Goal: Task Accomplishment & Management: Complete application form

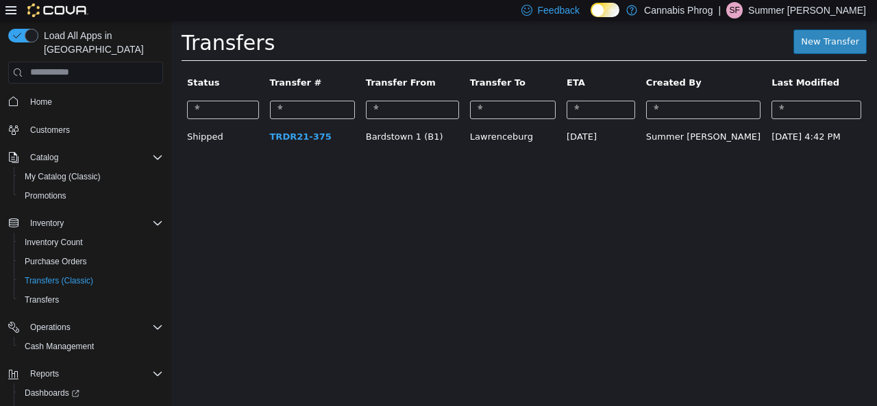
drag, startPoint x: 171, startPoint y: 20, endPoint x: 295, endPoint y: 247, distance: 258.2
click at [295, 162] on html "× Transfers New Transfer Status Transfer # Transfer From Transfer To ETA Create…" at bounding box center [524, 91] width 706 height 143
click at [45, 97] on span "Home" at bounding box center [41, 102] width 22 height 11
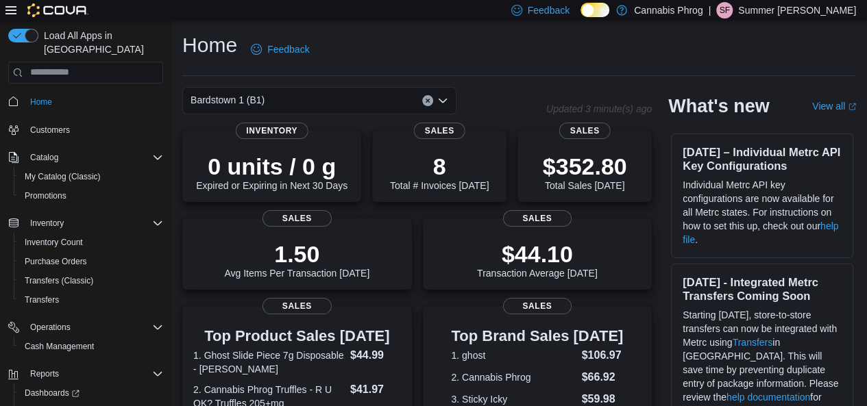
click at [446, 100] on icon "Open list of options" at bounding box center [442, 100] width 11 height 11
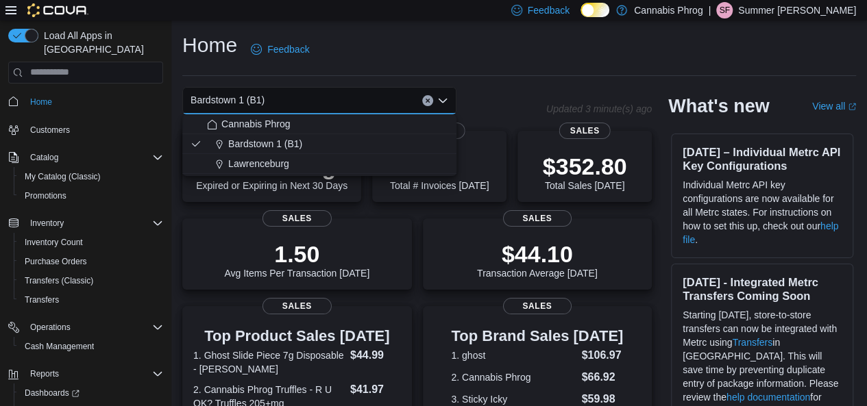
click at [404, 158] on div "Lawrenceburg" at bounding box center [327, 164] width 241 height 14
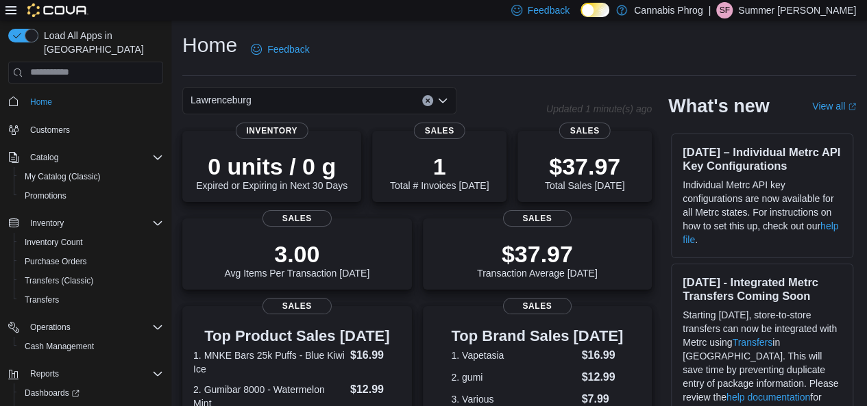
click at [449, 102] on div "Lawrenceburg Combo box. Selected. Lawrenceburg. Press Backspace to delete Lawre…" at bounding box center [319, 100] width 274 height 27
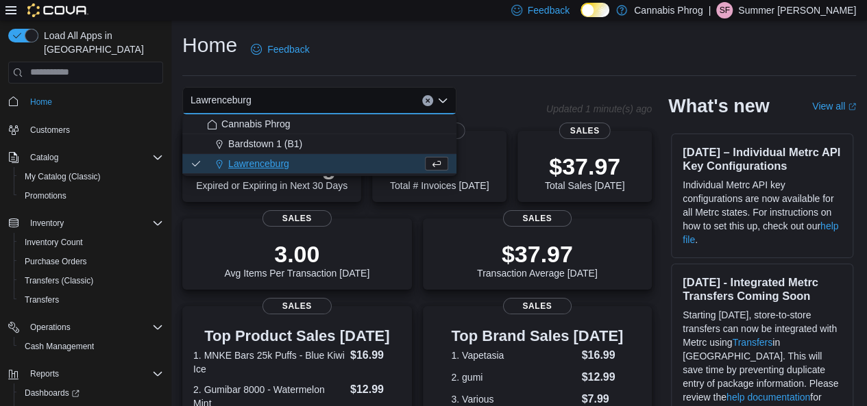
click at [382, 153] on button "Bardstown 1 (B1)" at bounding box center [319, 144] width 274 height 20
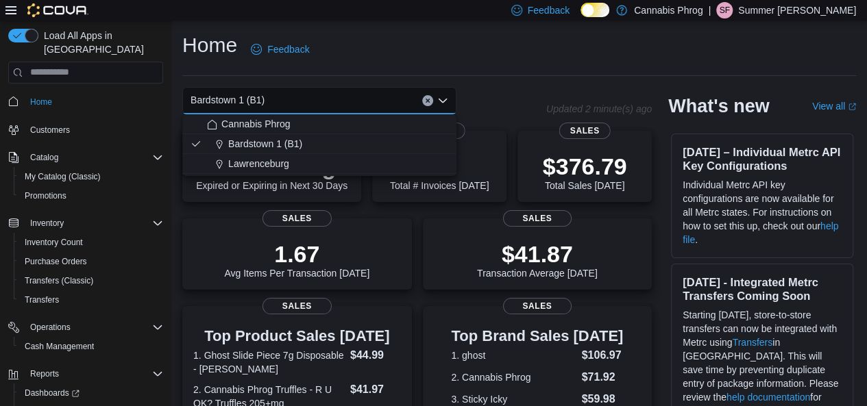
click at [410, 66] on div "Home Feedback" at bounding box center [519, 50] width 674 height 36
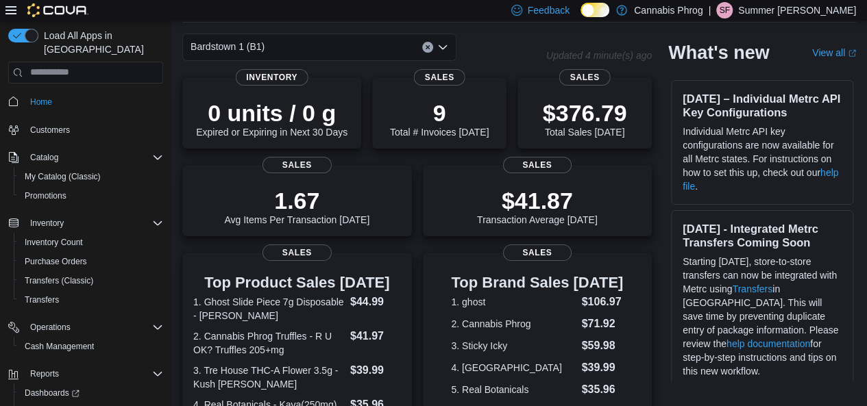
scroll to position [12, 0]
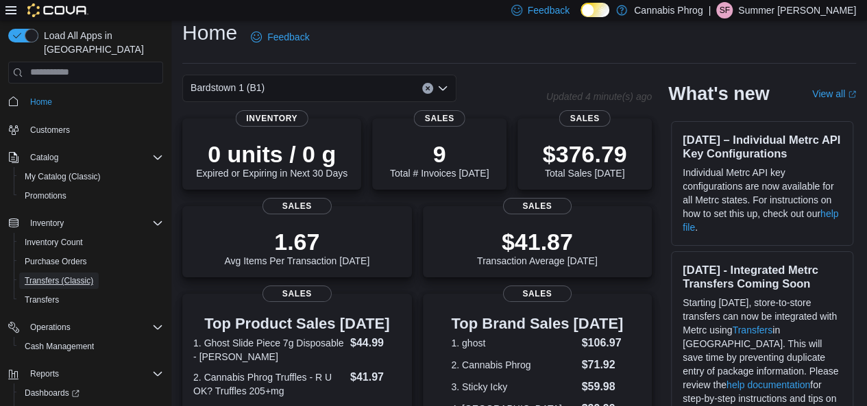
click at [74, 275] on span "Transfers (Classic)" at bounding box center [59, 280] width 69 height 11
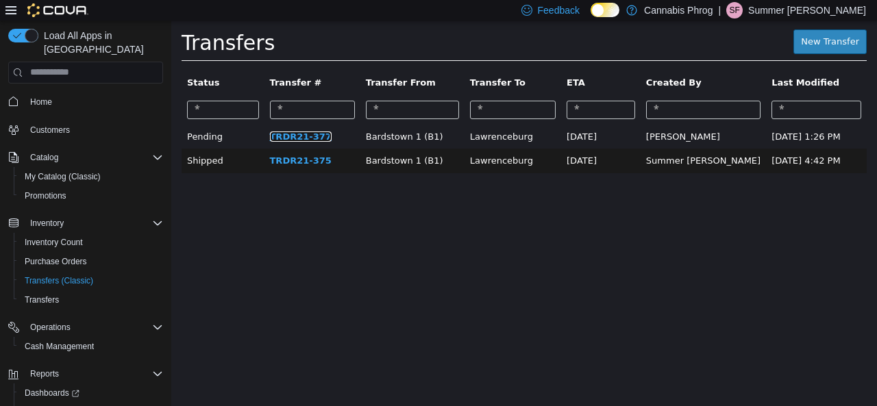
click at [296, 139] on link "TRDR21-377" at bounding box center [301, 136] width 62 height 10
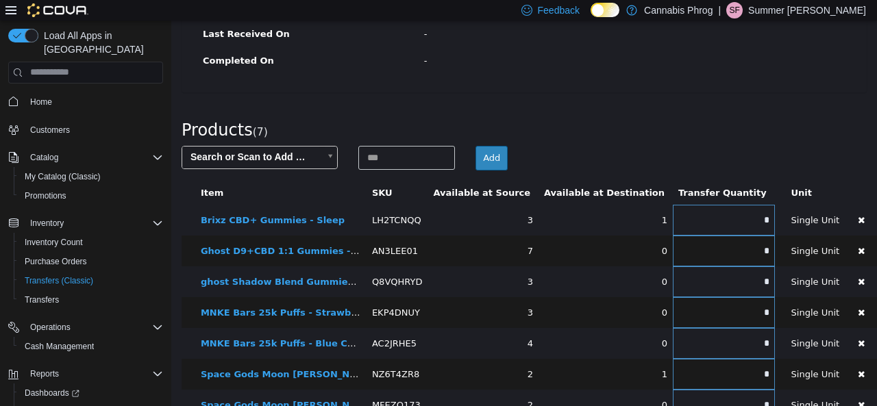
scroll to position [279, 0]
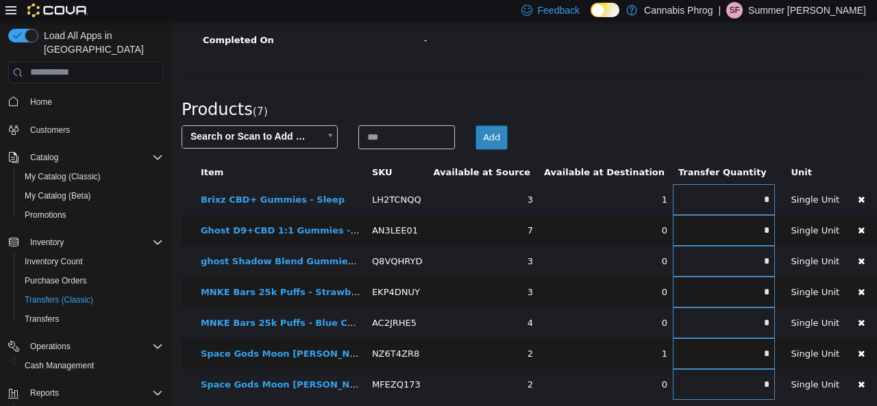
scroll to position [347, 0]
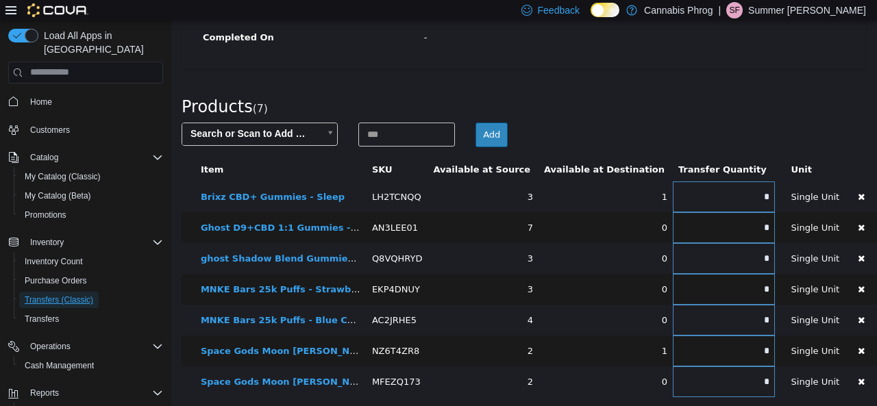
click at [64, 295] on span "Transfers (Classic)" at bounding box center [59, 300] width 69 height 11
click at [51, 314] on span "Transfers" at bounding box center [42, 319] width 34 height 11
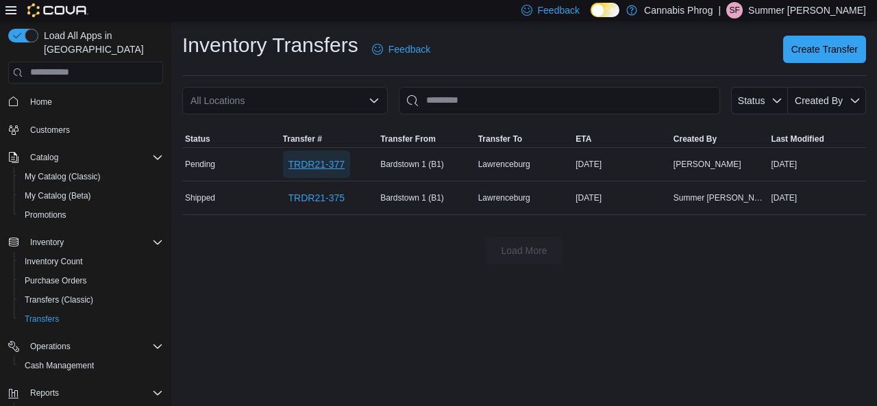
click at [304, 158] on span "TRDR21-377" at bounding box center [316, 165] width 56 height 14
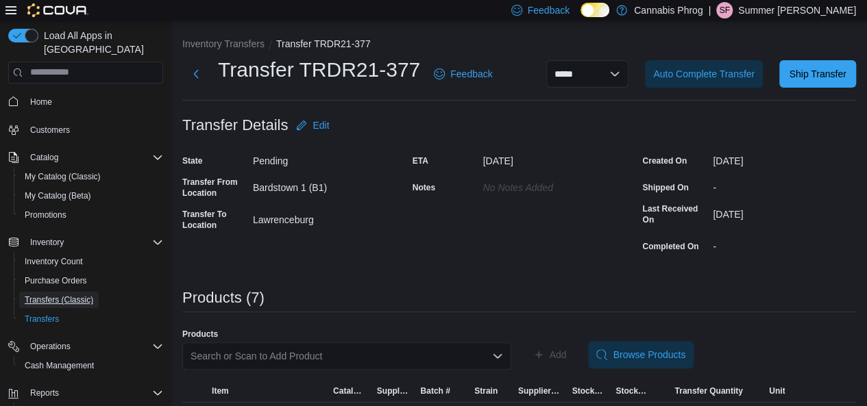
click at [56, 295] on span "Transfers (Classic)" at bounding box center [59, 300] width 69 height 11
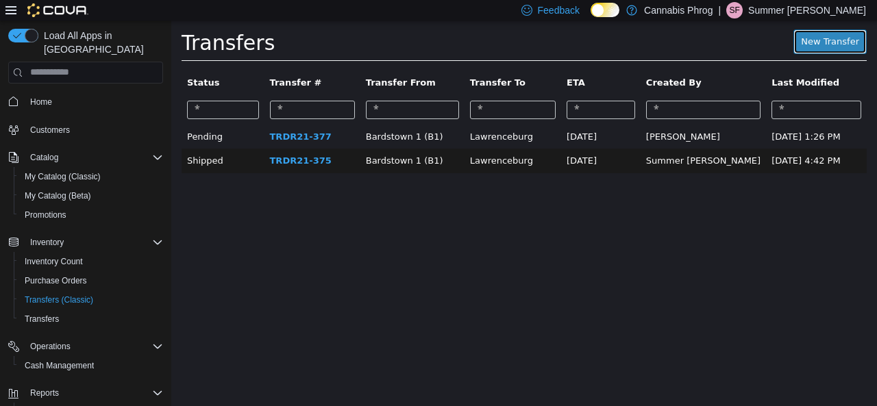
click at [832, 42] on link "New Transfer" at bounding box center [829, 41] width 73 height 25
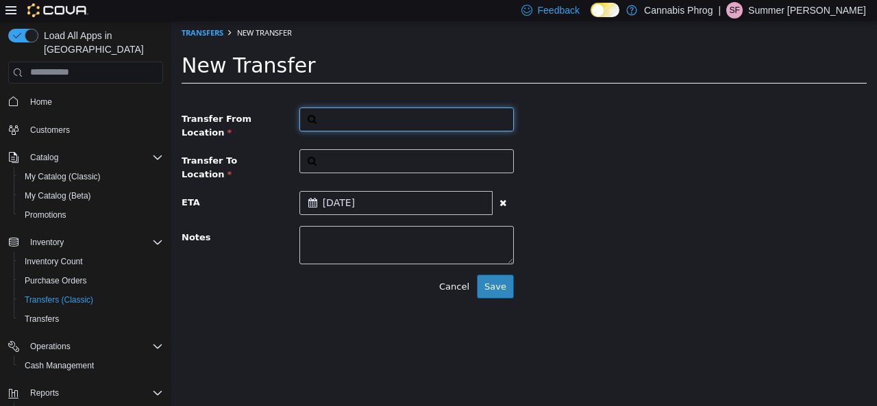
click at [386, 117] on button "button" at bounding box center [406, 119] width 214 height 24
click at [478, 140] on span "or browse" at bounding box center [479, 143] width 67 height 23
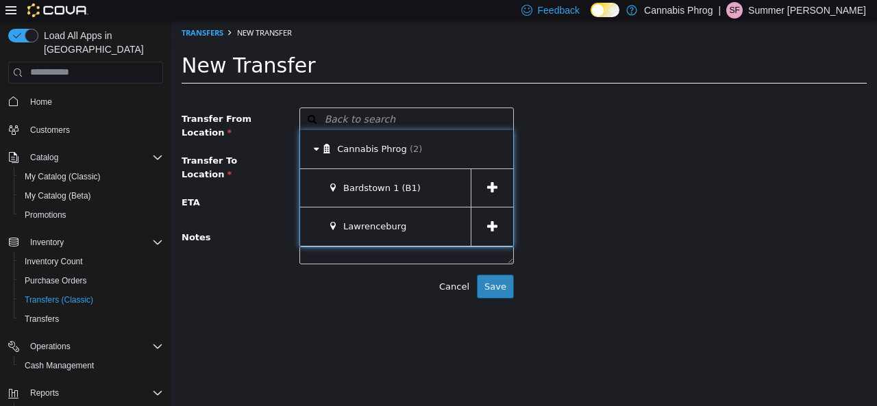
click at [369, 234] on div "Lawrenceburg" at bounding box center [385, 226] width 171 height 38
click at [491, 229] on icon at bounding box center [492, 226] width 10 height 13
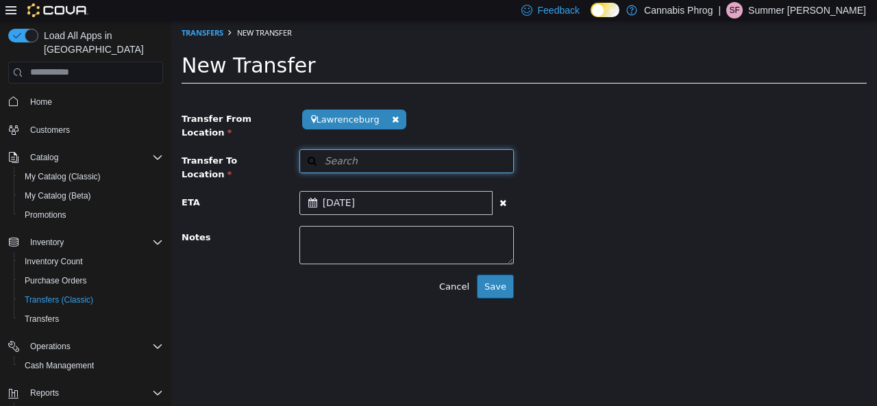
click at [474, 161] on button "Search" at bounding box center [406, 161] width 214 height 24
click at [485, 187] on span "or browse" at bounding box center [479, 184] width 67 height 23
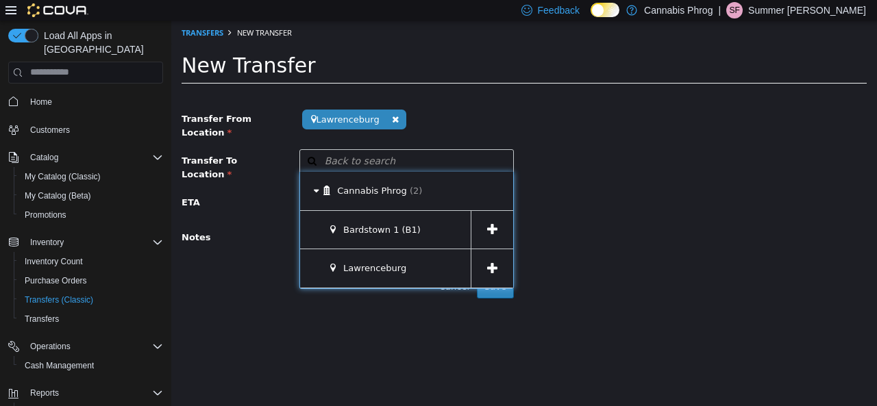
click at [482, 225] on span at bounding box center [492, 229] width 42 height 38
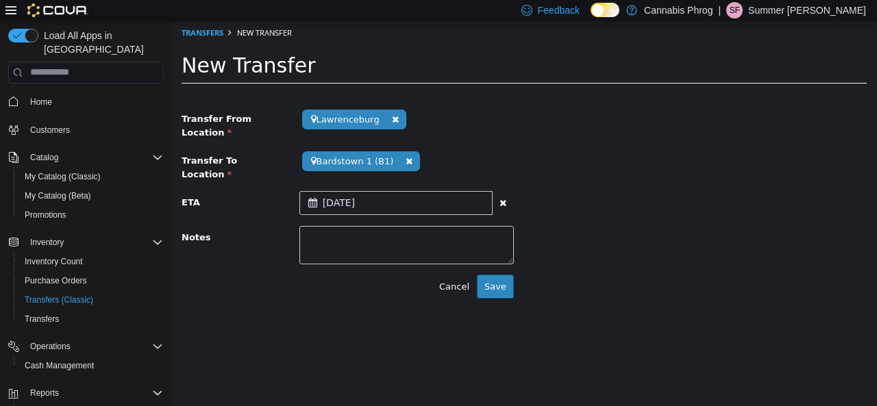
click at [310, 197] on icon at bounding box center [315, 202] width 14 height 10
click at [508, 274] on button "Save" at bounding box center [495, 286] width 37 height 25
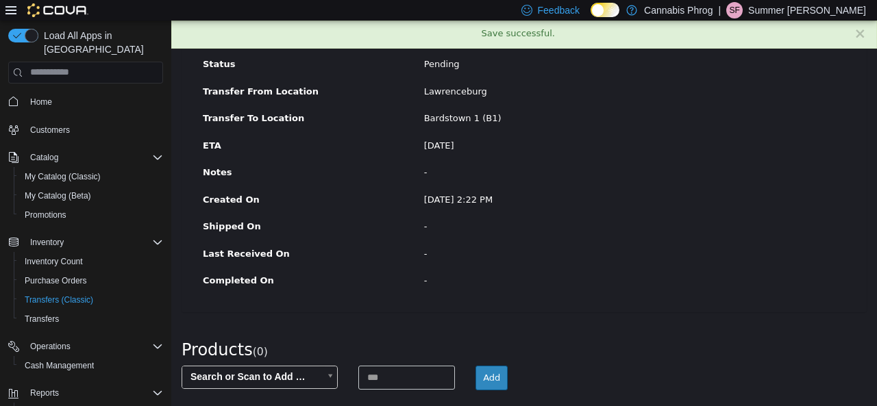
scroll to position [159, 0]
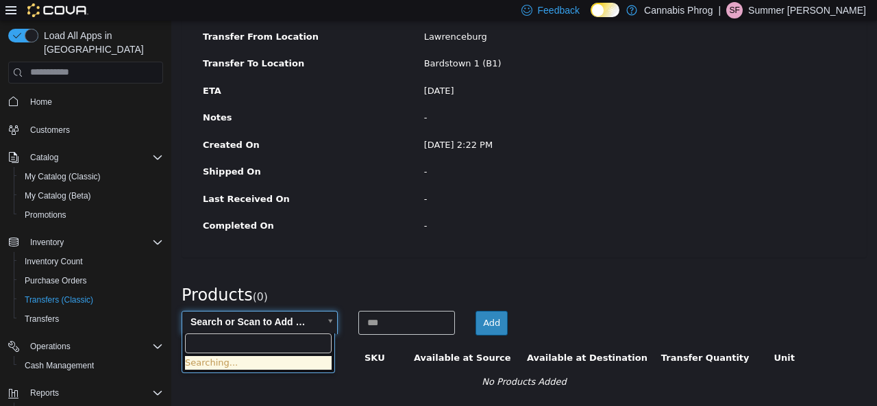
click at [277, 314] on body "× Save successful. Transfers TRDR21-378 Transfer #TRDR21-378 Preparing Download…" at bounding box center [524, 134] width 706 height 547
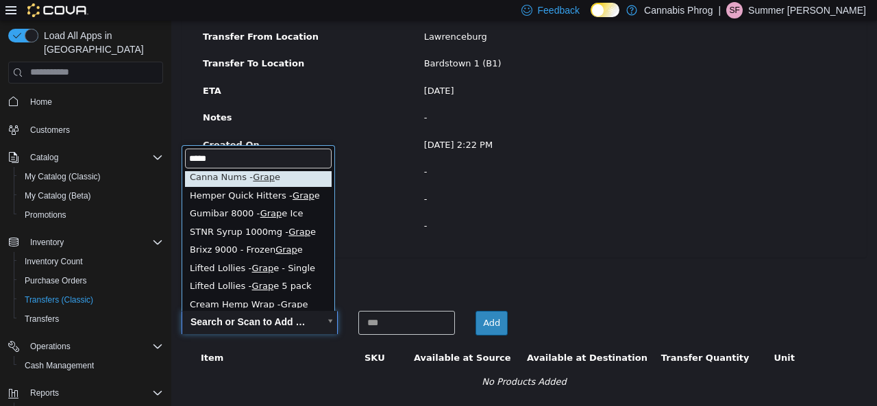
scroll to position [0, 0]
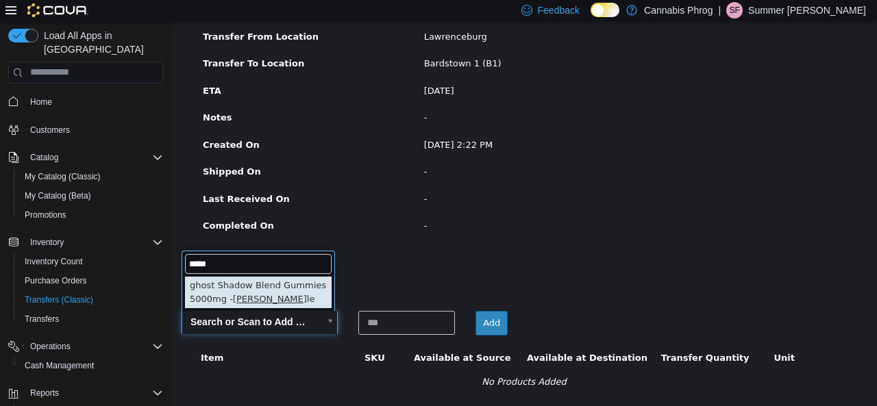
type input "*****"
type input "**********"
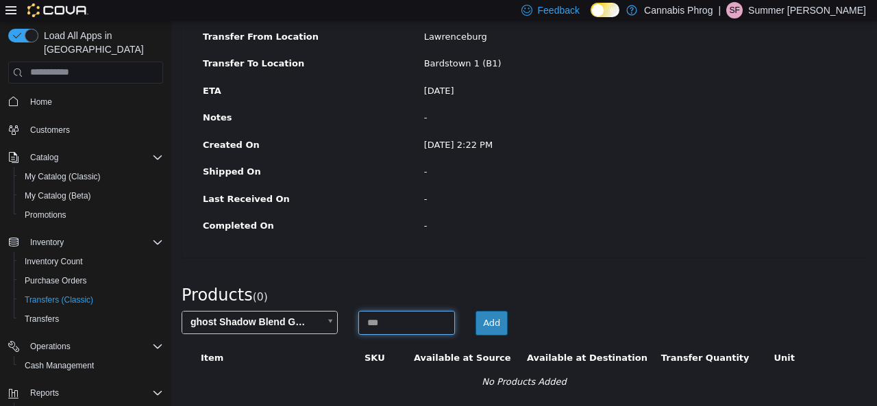
click at [365, 317] on input at bounding box center [406, 322] width 97 height 24
type input "*"
click at [492, 314] on button "Add" at bounding box center [491, 322] width 32 height 25
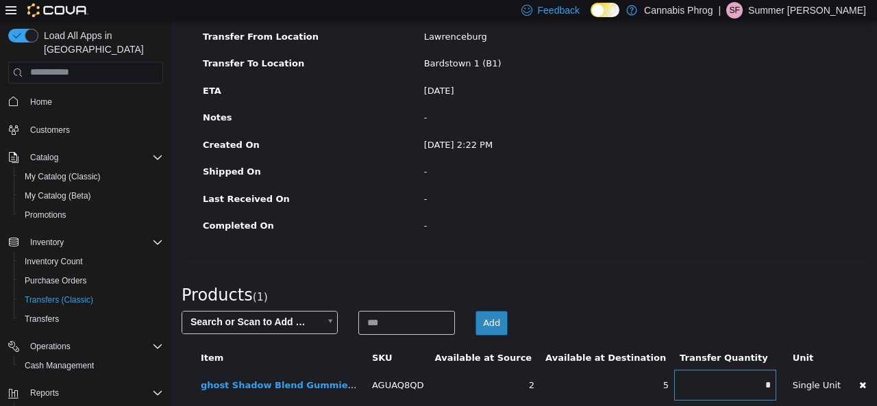
scroll to position [165, 0]
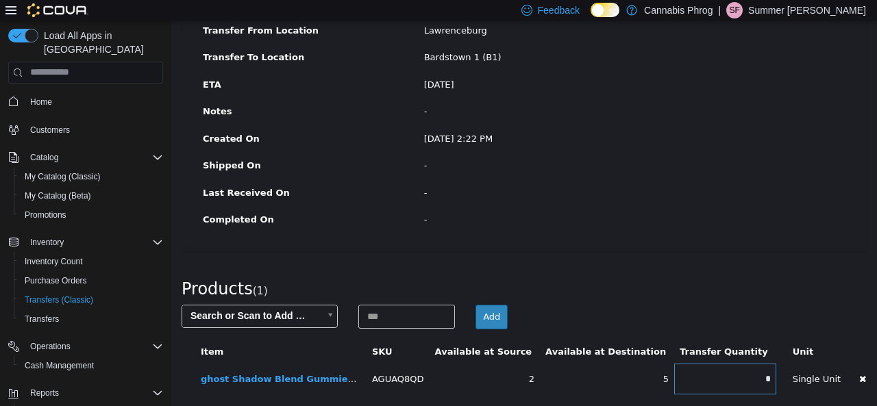
click at [258, 315] on body "× Save successful. Transfers TRDR21-378 Transfer #TRDR21-378 Preparing Download…" at bounding box center [524, 132] width 706 height 554
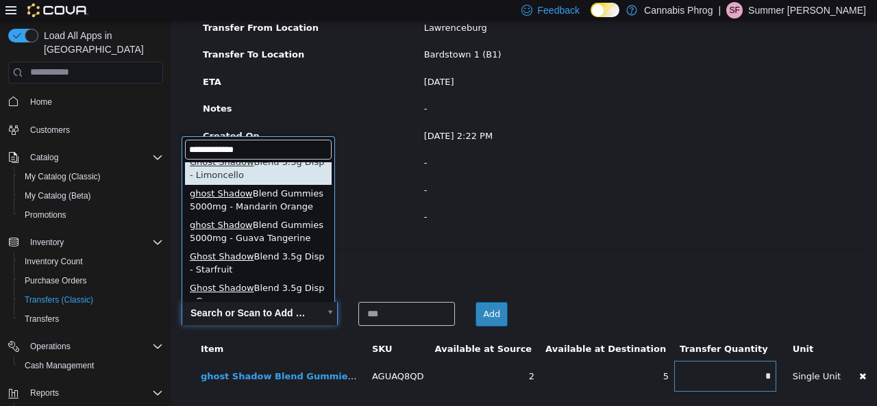
scroll to position [137, 0]
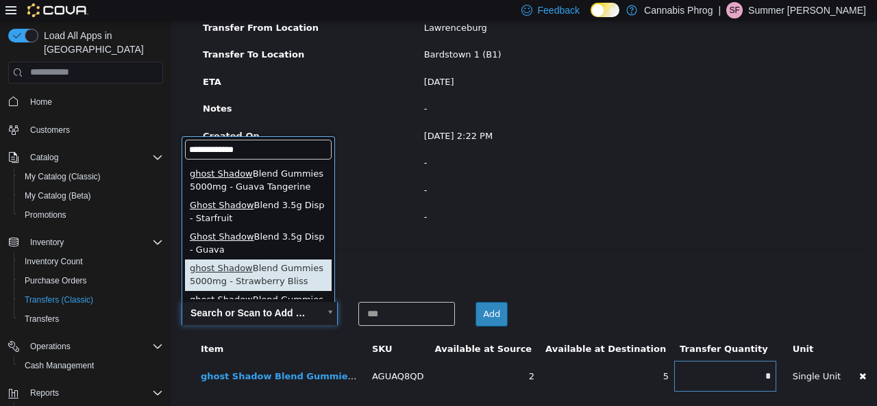
type input "**********"
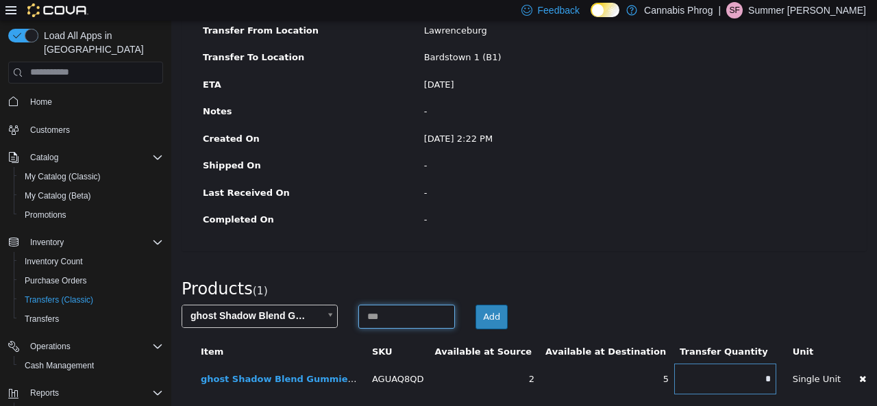
click at [395, 316] on input at bounding box center [406, 316] width 97 height 24
type input "*"
click at [491, 308] on button "Add" at bounding box center [491, 316] width 32 height 25
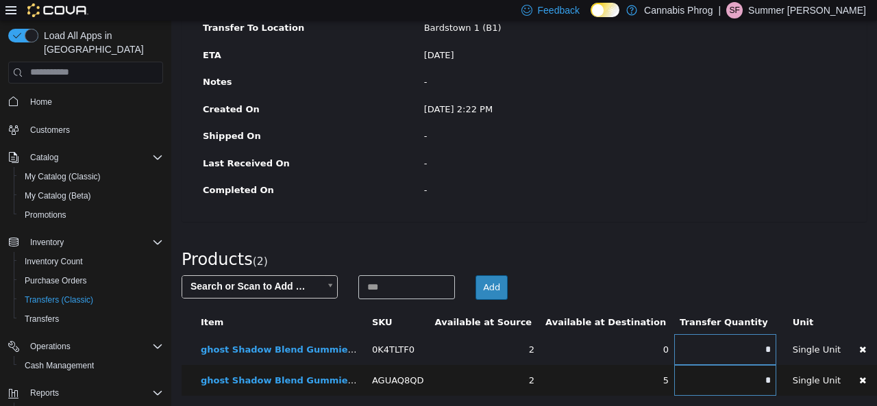
scroll to position [196, 0]
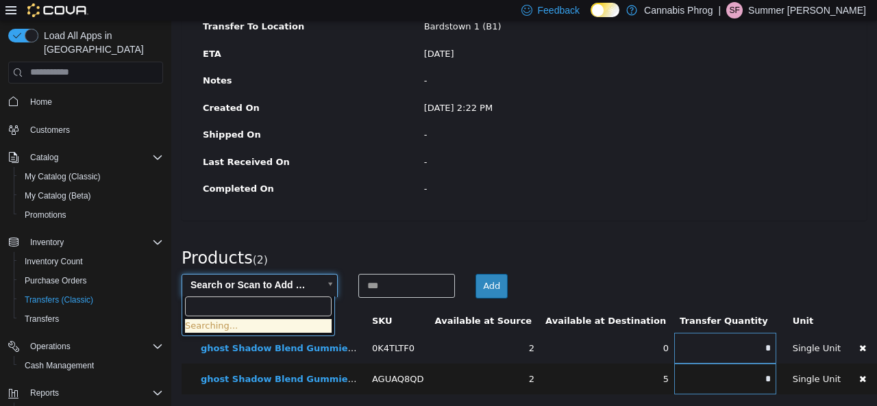
click at [302, 278] on body "× Save successful. Transfers TRDR21-378 Transfer #TRDR21-378 Preparing Download…" at bounding box center [524, 116] width 706 height 584
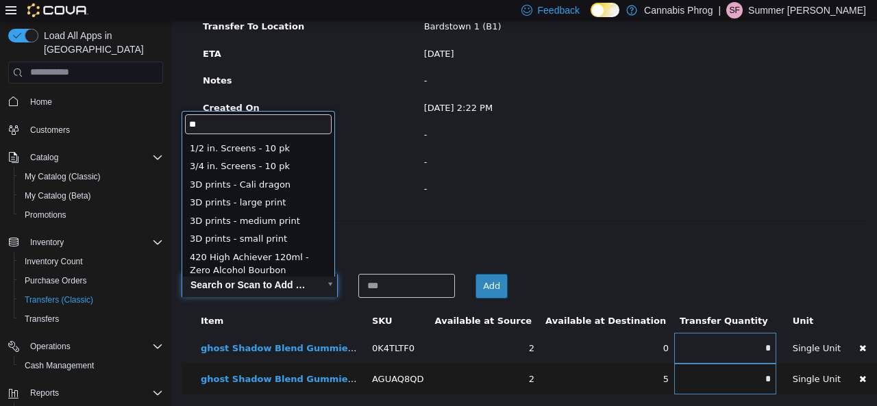
scroll to position [0, 0]
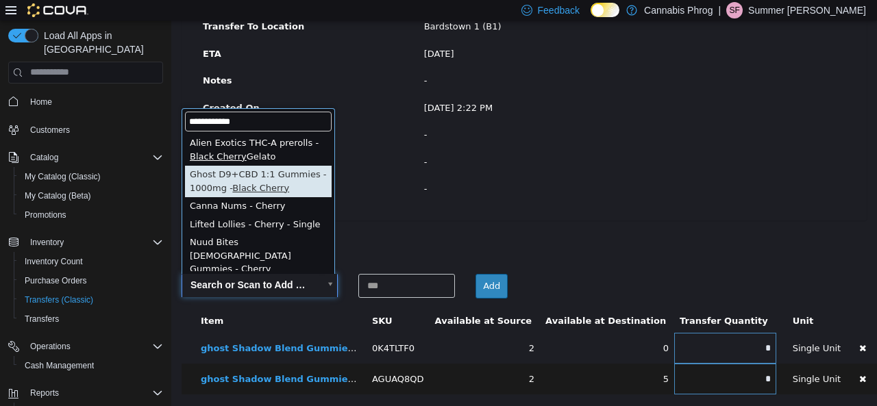
type input "**********"
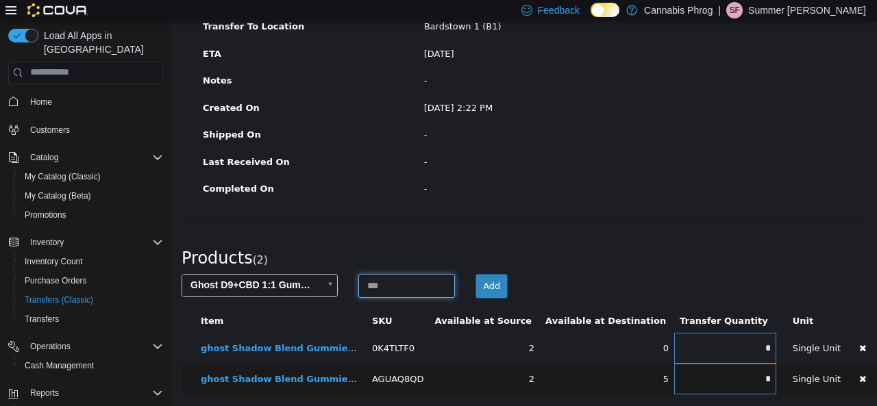
click at [393, 282] on input at bounding box center [406, 285] width 97 height 24
type input "*"
click at [495, 286] on button "Add" at bounding box center [491, 285] width 32 height 25
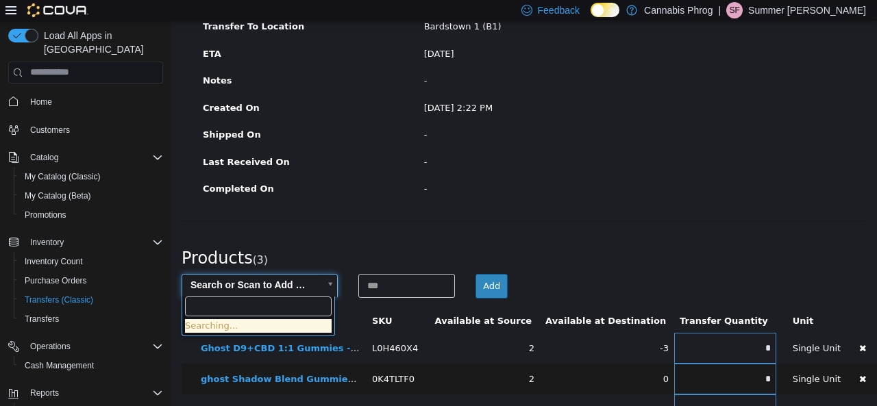
click at [269, 282] on body "× Save successful. Transfers TRDR21-378 Transfer #TRDR21-378 Preparing Download…" at bounding box center [524, 131] width 706 height 615
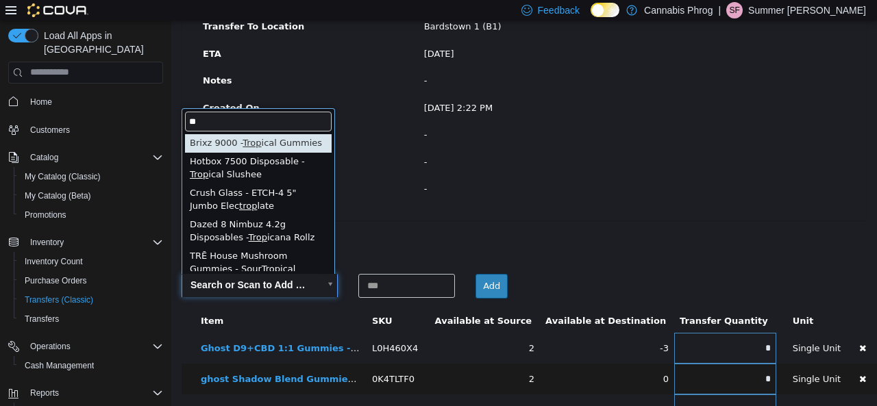
type input "*"
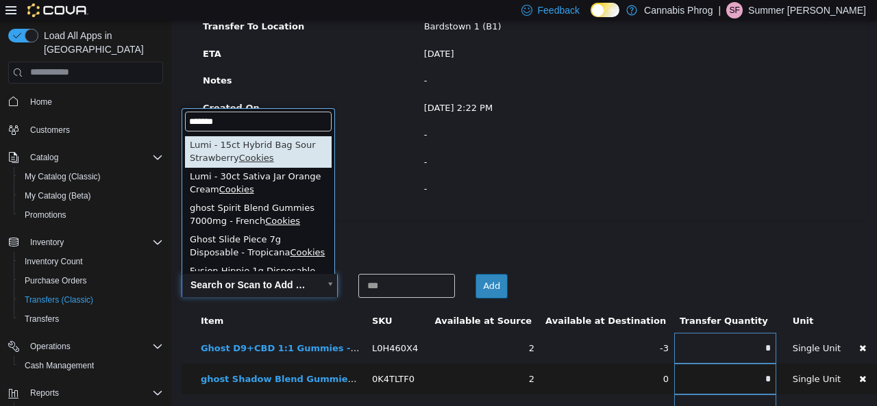
scroll to position [206, 0]
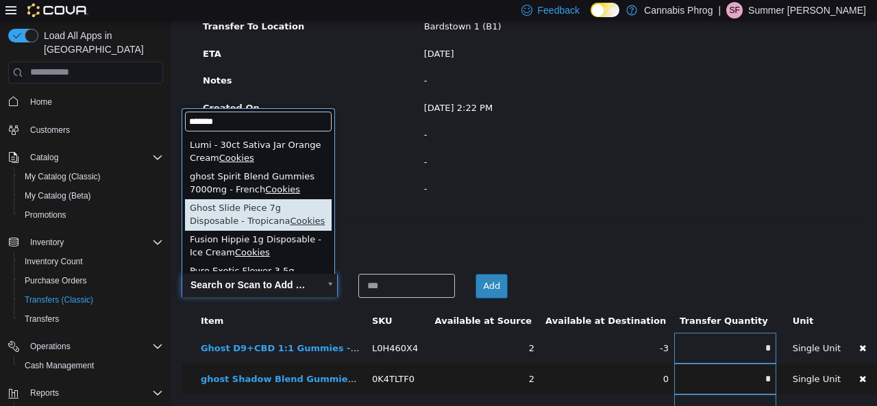
type input "*******"
type input "**********"
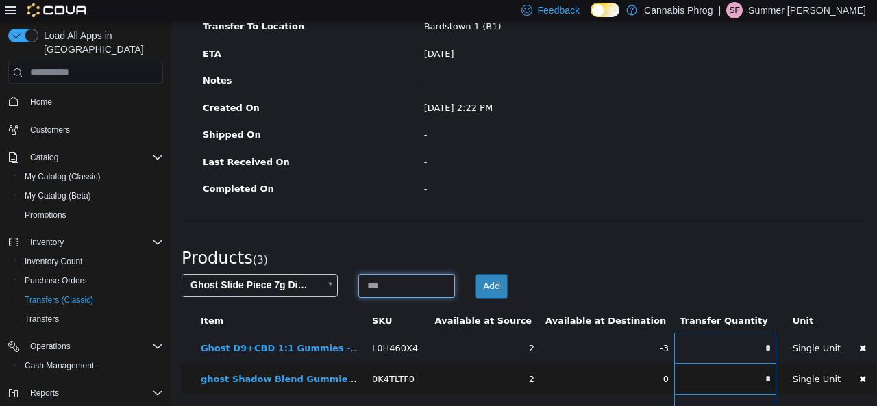
click at [403, 280] on input at bounding box center [406, 285] width 97 height 24
type input "*"
click at [481, 279] on button "Add" at bounding box center [491, 285] width 32 height 25
click at [291, 280] on body "× Save successful. Transfers TRDR21-378 Transfer #TRDR21-378 Preparing Download…" at bounding box center [524, 147] width 706 height 646
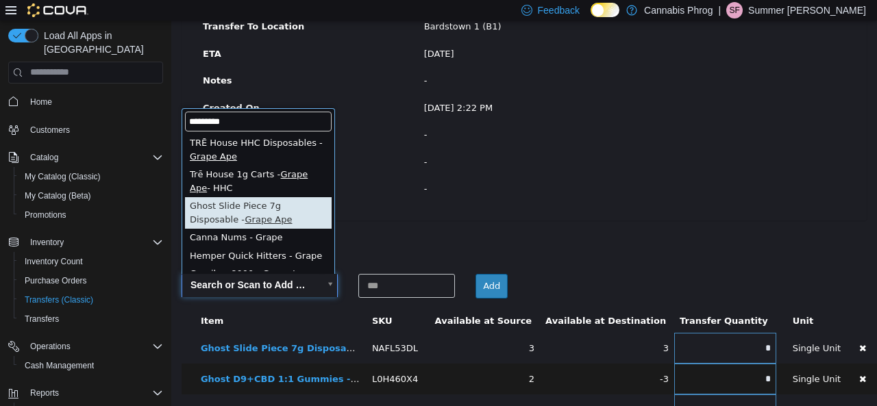
type input "*********"
type input "**********"
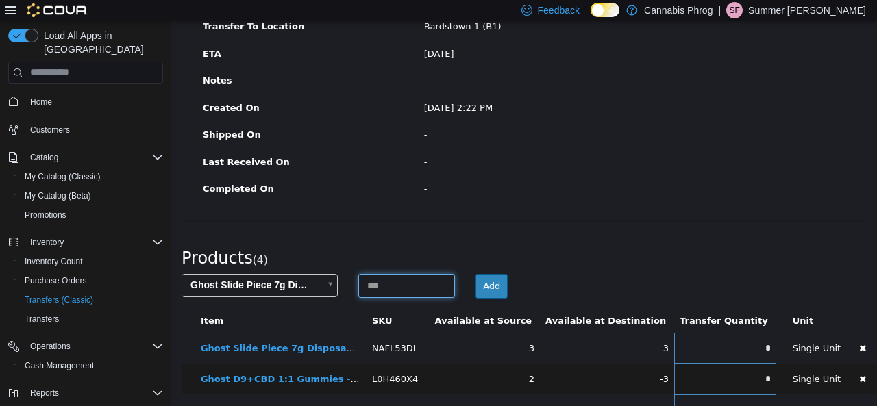
click at [375, 274] on input at bounding box center [406, 285] width 97 height 24
type input "*"
click at [490, 290] on button "Add" at bounding box center [491, 285] width 32 height 25
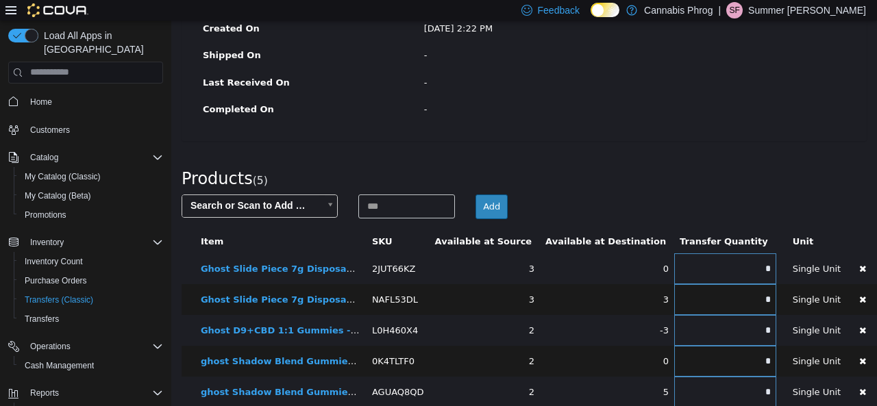
scroll to position [286, 0]
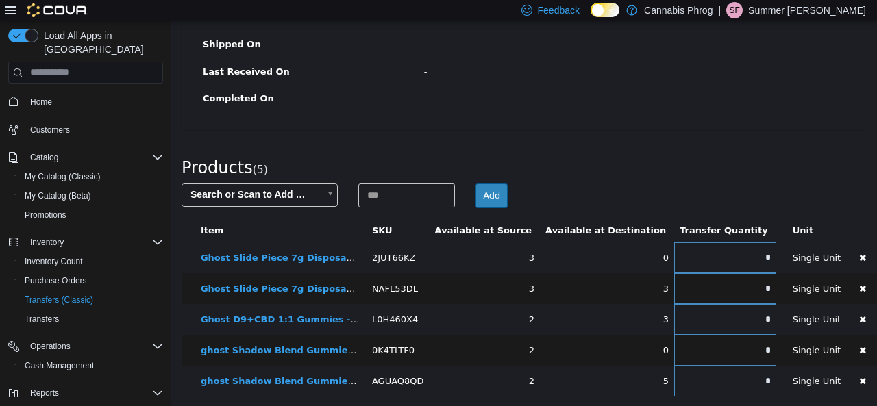
click at [299, 190] on body "× Save successful. Transfers TRDR21-378 Transfer #TRDR21-378 Preparing Download…" at bounding box center [524, 71] width 706 height 677
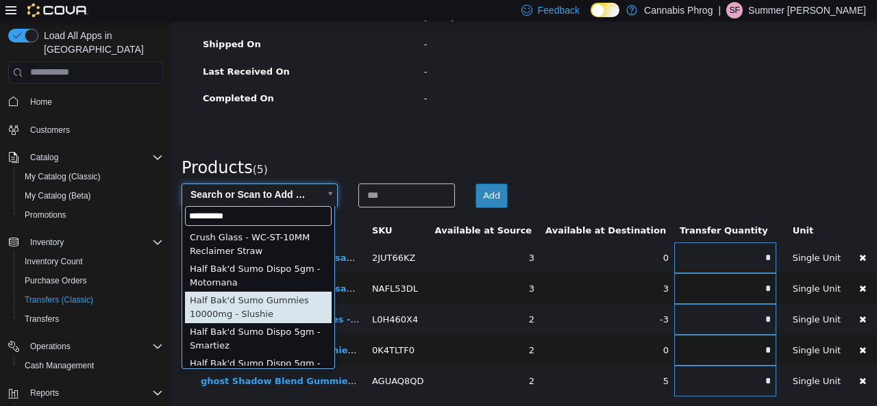
scroll to position [69, 0]
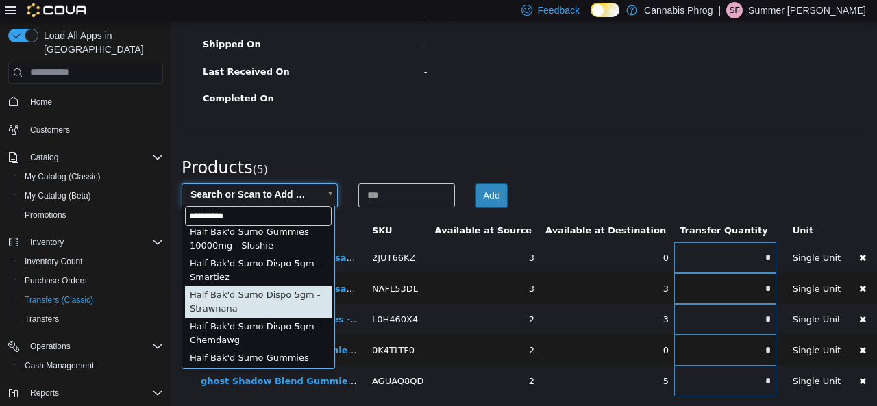
type input "**********"
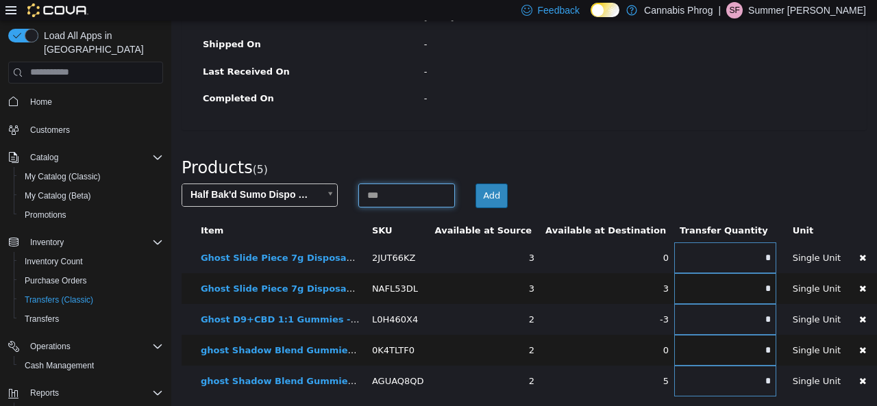
click at [374, 191] on input at bounding box center [406, 195] width 97 height 24
type input "*"
click at [495, 190] on button "Add" at bounding box center [491, 195] width 32 height 25
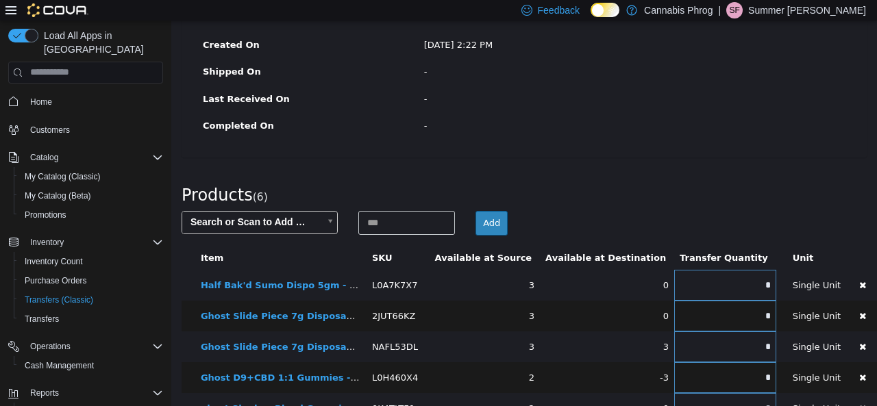
scroll to position [286, 0]
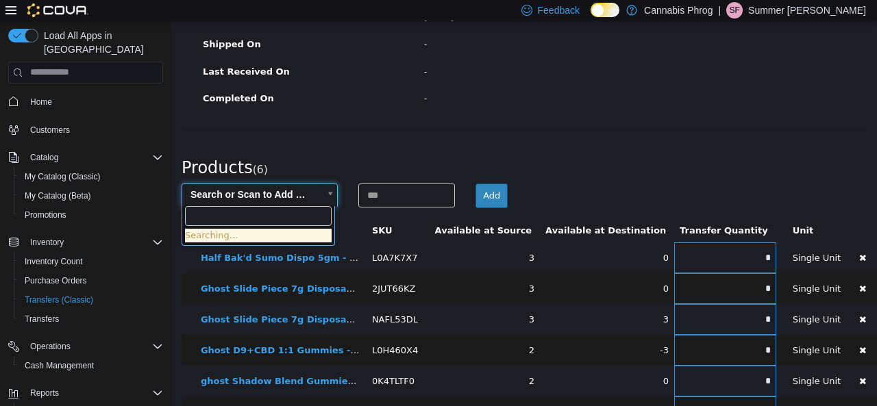
click at [277, 197] on body "× Save successful. Transfers TRDR21-378 Transfer #TRDR21-378 Preparing Download…" at bounding box center [524, 87] width 706 height 708
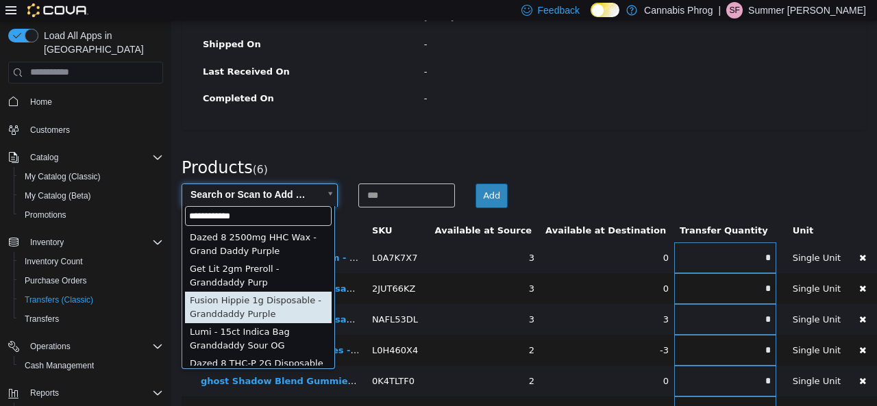
type input "**********"
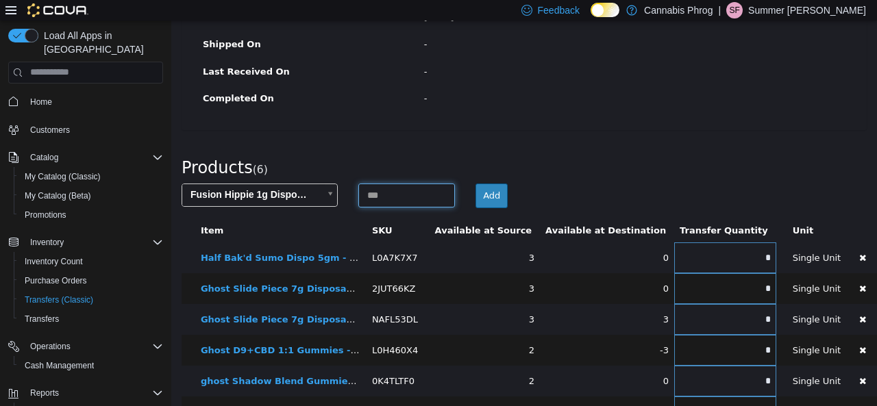
click at [386, 190] on input at bounding box center [406, 195] width 97 height 24
type input "*"
click at [479, 193] on button "Add" at bounding box center [491, 195] width 32 height 25
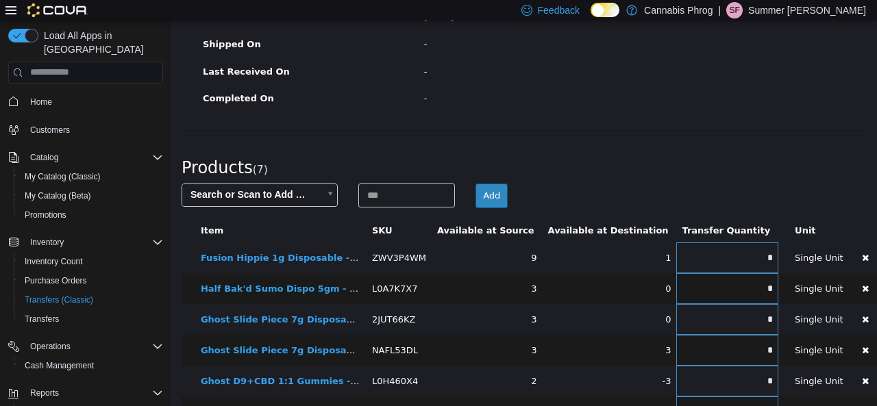
click at [293, 195] on body "× Save successful. Transfers TRDR21-378 Transfer #TRDR21-378 Preparing Download…" at bounding box center [524, 102] width 706 height 739
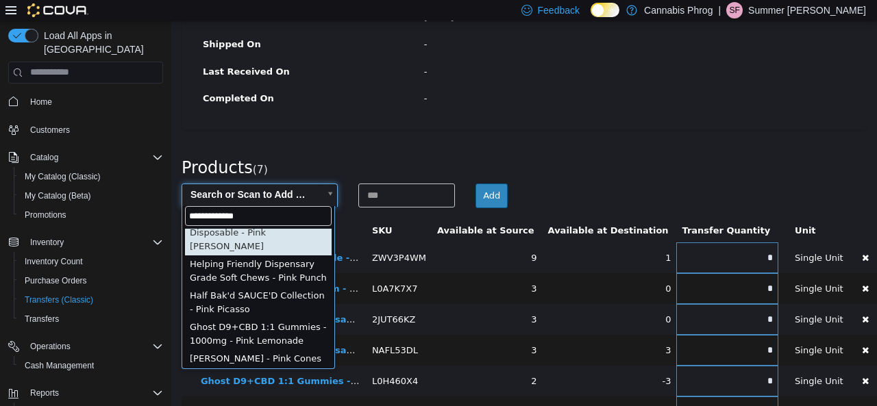
scroll to position [426, 0]
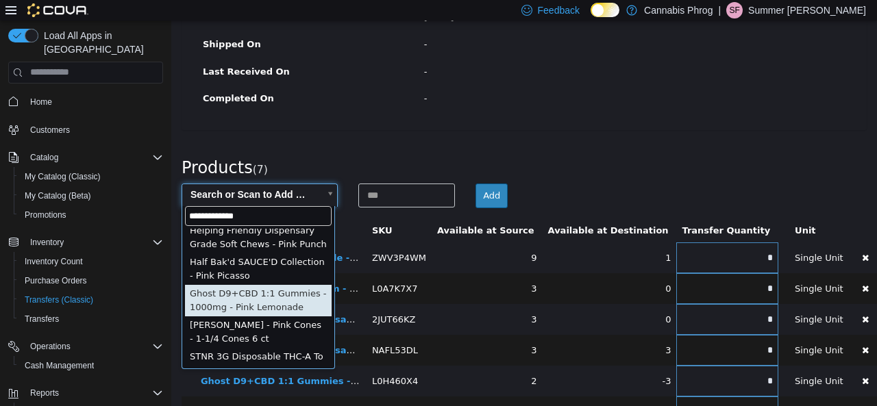
type input "**********"
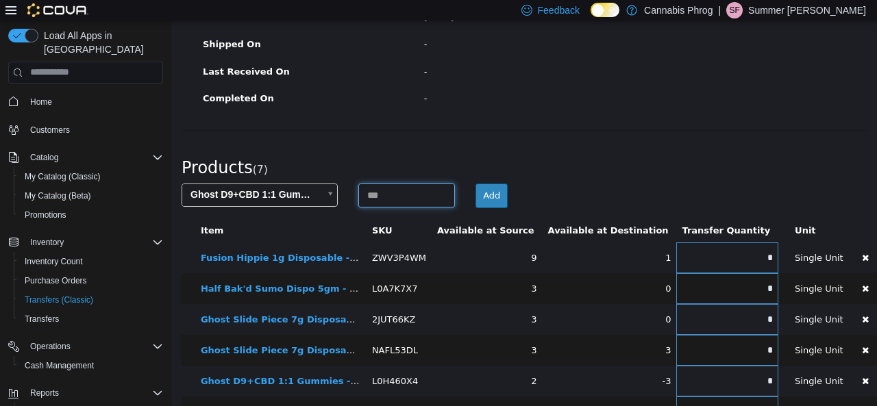
click at [383, 193] on input at bounding box center [406, 195] width 97 height 24
type input "*"
click at [489, 193] on button "Add" at bounding box center [491, 195] width 32 height 25
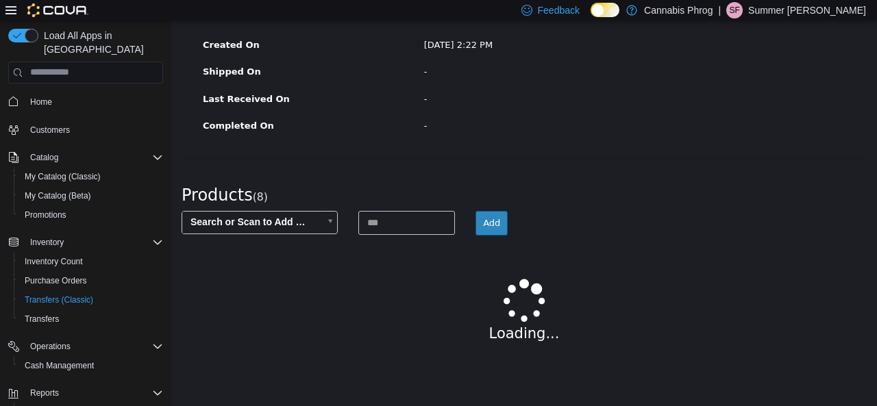
scroll to position [286, 0]
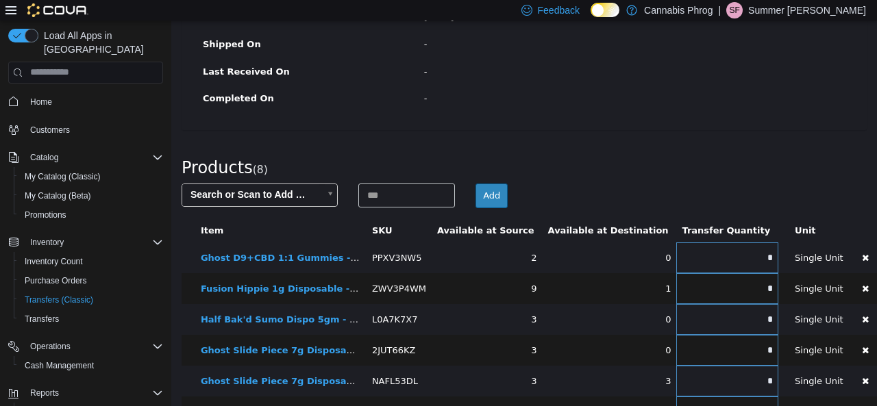
click at [301, 190] on body "× Save successful. Transfers TRDR21-378 Transfer #TRDR21-378 Preparing Download…" at bounding box center [524, 117] width 706 height 769
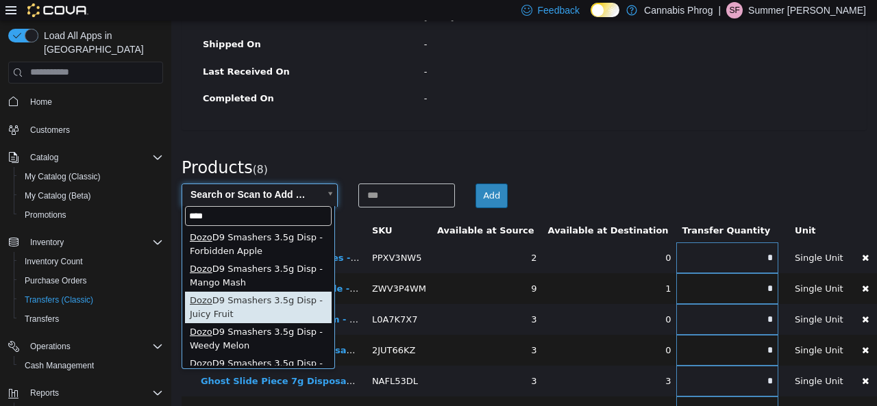
type input "****"
type input "**********"
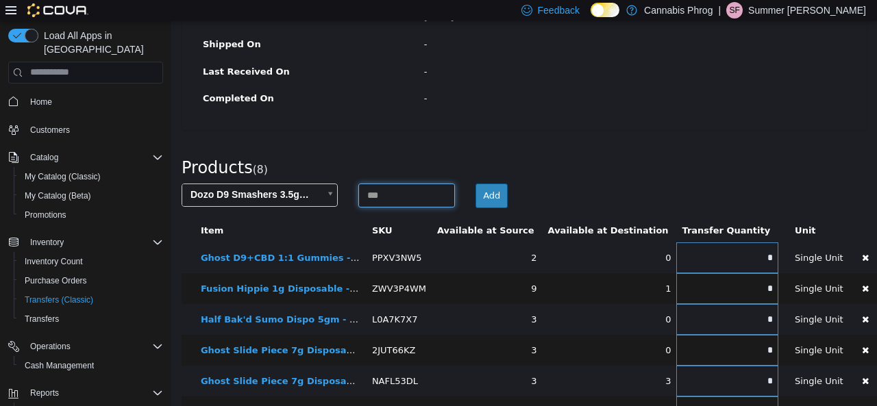
click at [393, 193] on input at bounding box center [406, 195] width 97 height 24
type input "*"
click at [478, 191] on button "Add" at bounding box center [491, 195] width 32 height 25
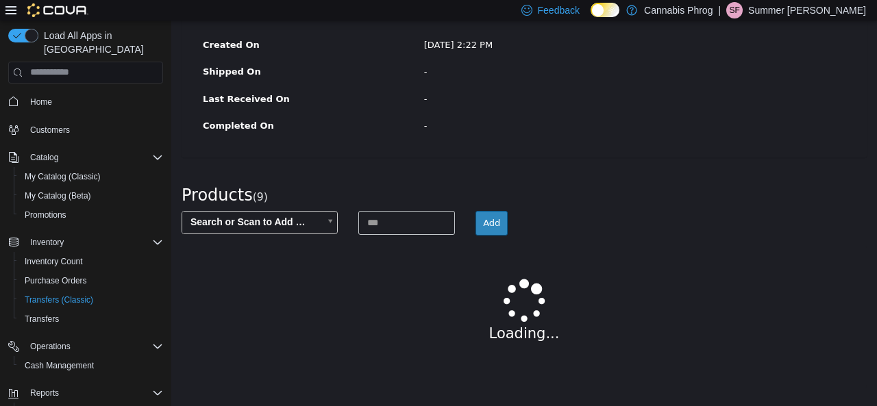
click at [280, 193] on div "Products ( 9 )" at bounding box center [524, 191] width 706 height 40
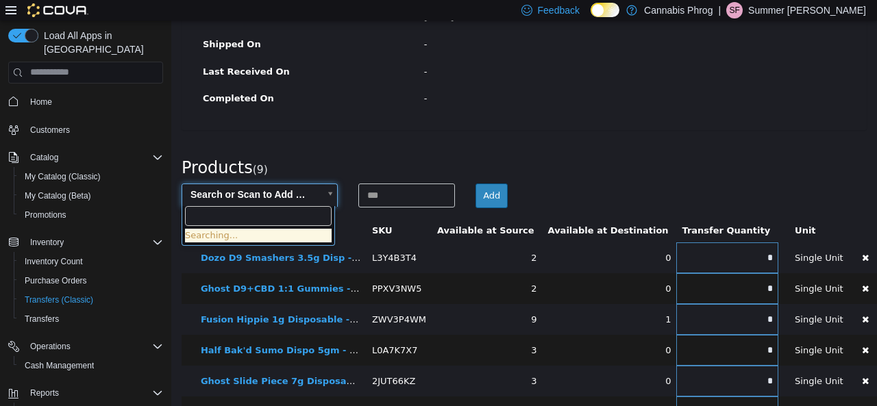
click at [297, 195] on body "× Save successful. Transfers TRDR21-378 Transfer #TRDR21-378 Preparing Download…" at bounding box center [524, 133] width 706 height 800
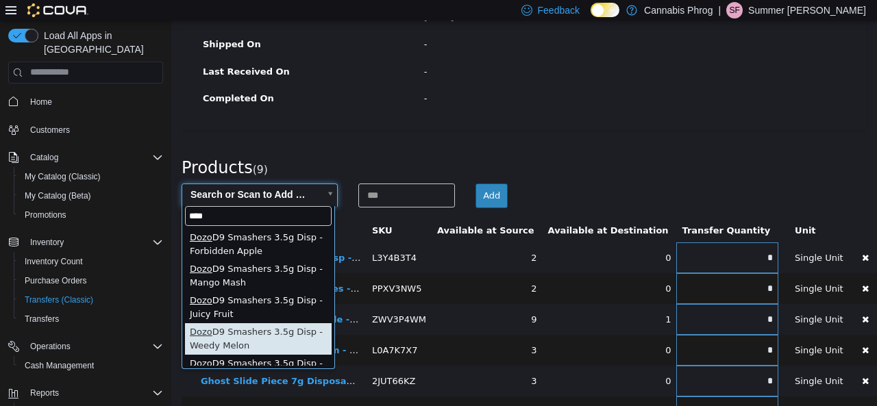
type input "****"
type input "**********"
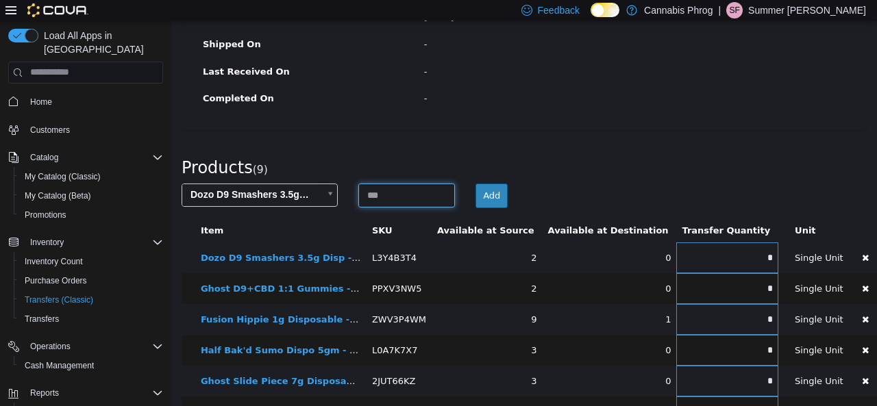
click at [367, 194] on input at bounding box center [406, 195] width 97 height 24
type input "*"
click at [493, 194] on button "Add" at bounding box center [491, 195] width 32 height 25
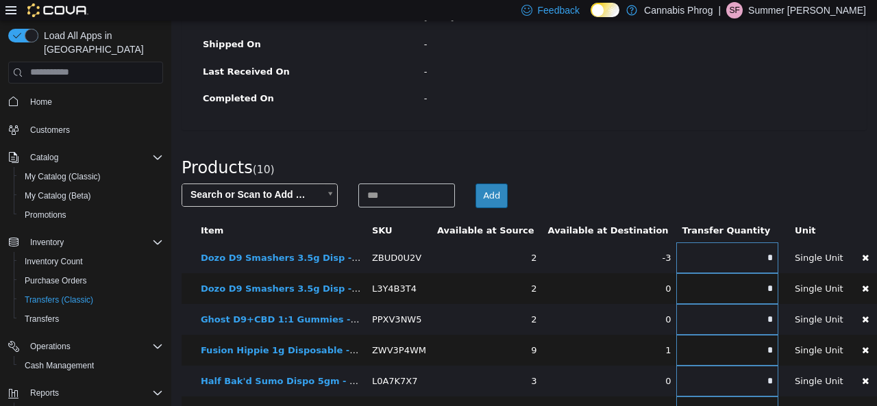
click at [257, 218] on th "Item" at bounding box center [280, 230] width 171 height 25
click at [262, 193] on body "× Save successful. Transfers TRDR21-378 Transfer #TRDR21-378 Preparing Download…" at bounding box center [524, 148] width 706 height 831
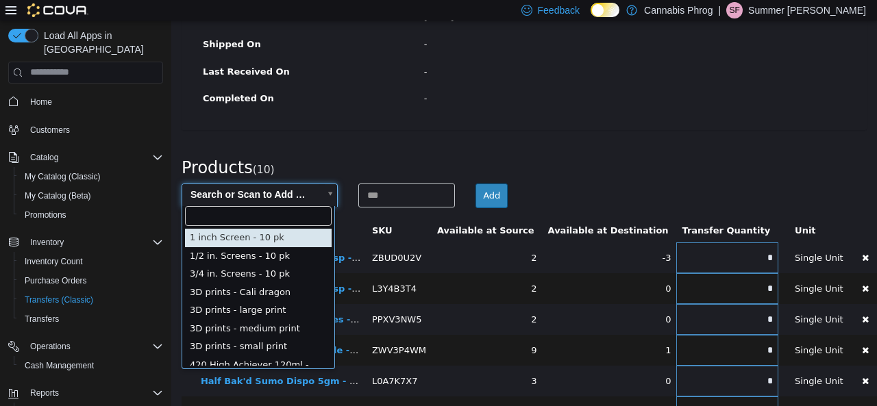
type input "*"
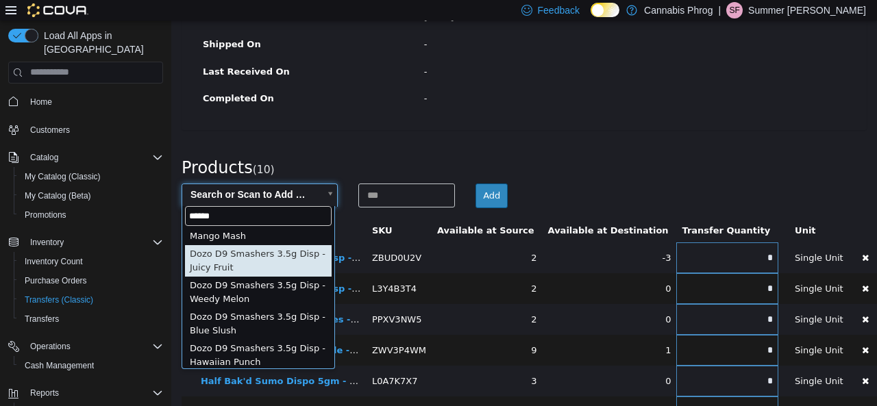
scroll to position [69, 0]
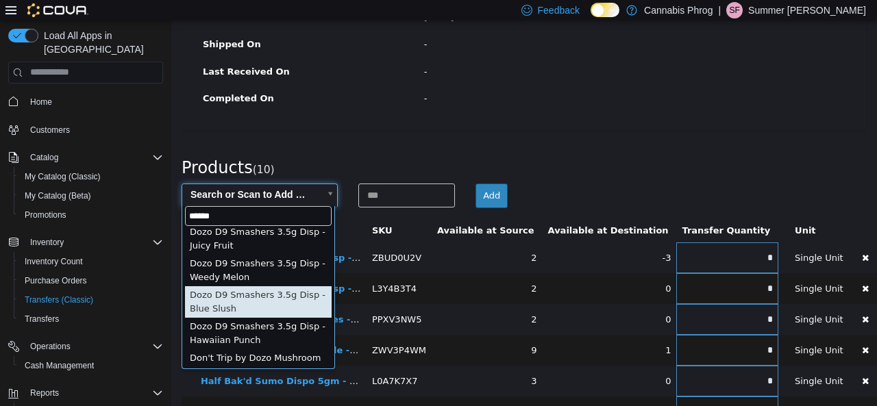
type input "******"
type input "**********"
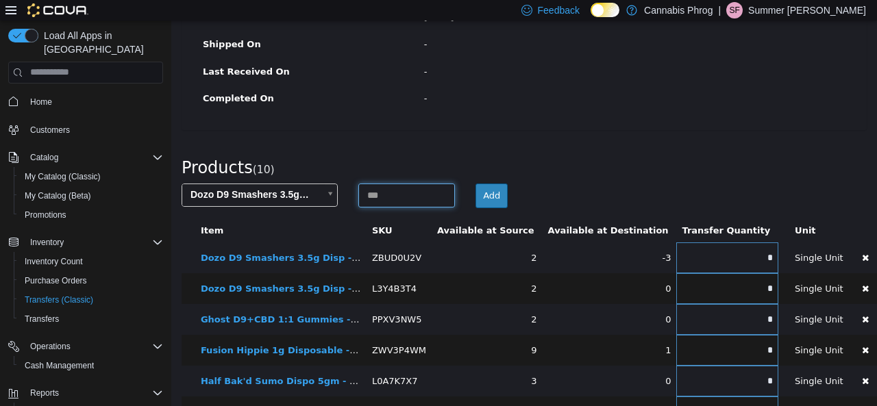
click at [380, 193] on input at bounding box center [406, 195] width 97 height 24
type input "*"
click at [491, 193] on button "Add" at bounding box center [491, 195] width 32 height 25
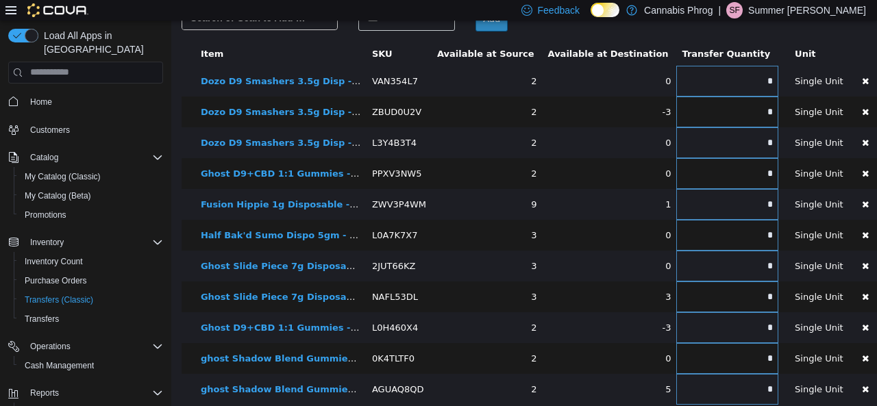
scroll to position [469, 0]
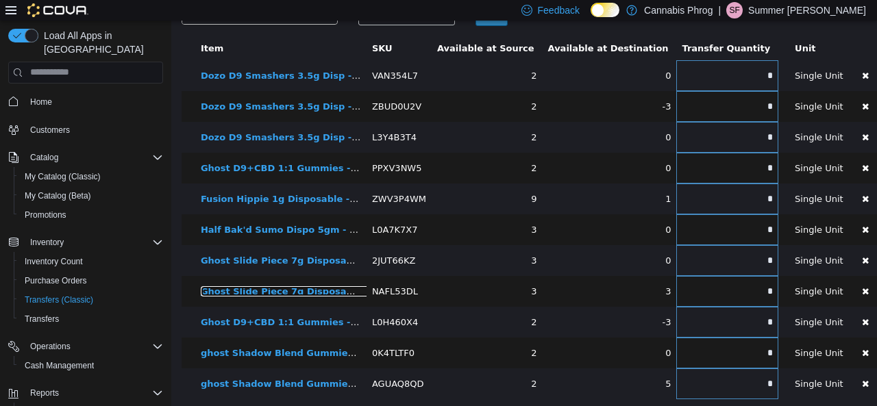
click at [354, 286] on link "Ghost Slide Piece 7g Disposable - Tropicana Cookies" at bounding box center [332, 291] width 262 height 10
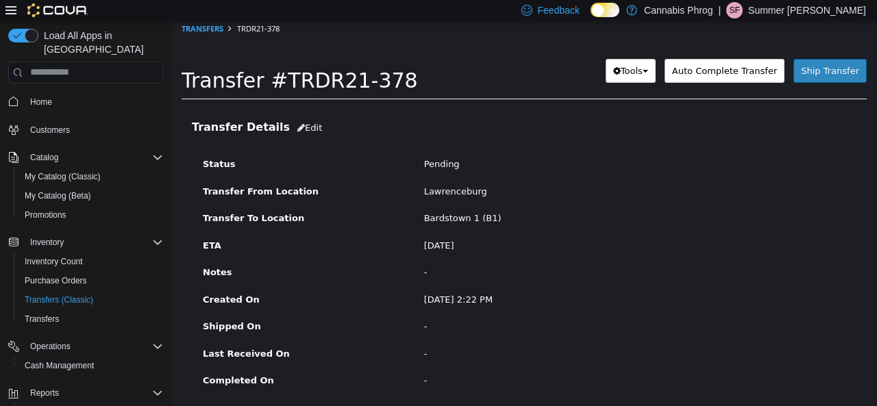
scroll to position [0, 0]
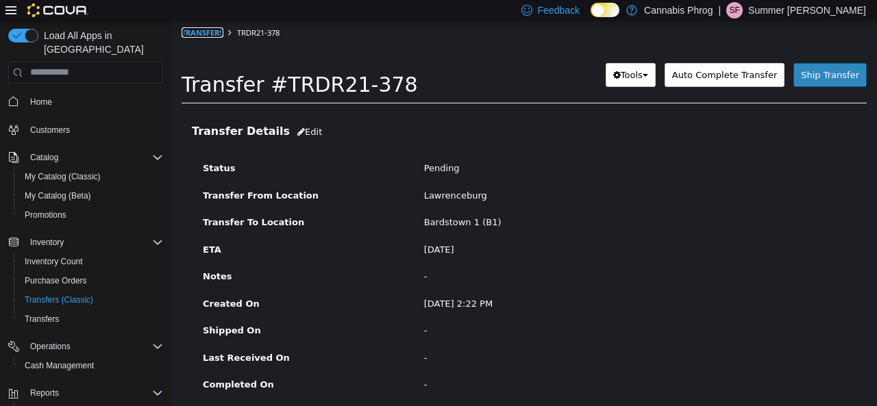
click at [212, 36] on link "Transfers" at bounding box center [203, 32] width 42 height 10
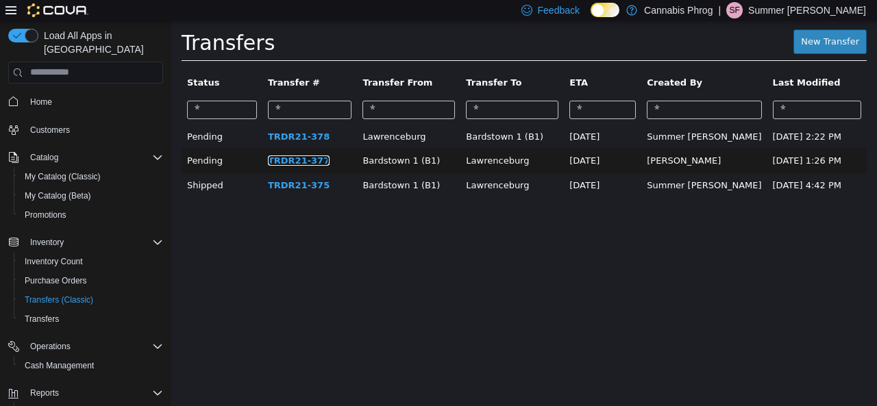
click at [275, 165] on link "TRDR21-377" at bounding box center [299, 160] width 62 height 10
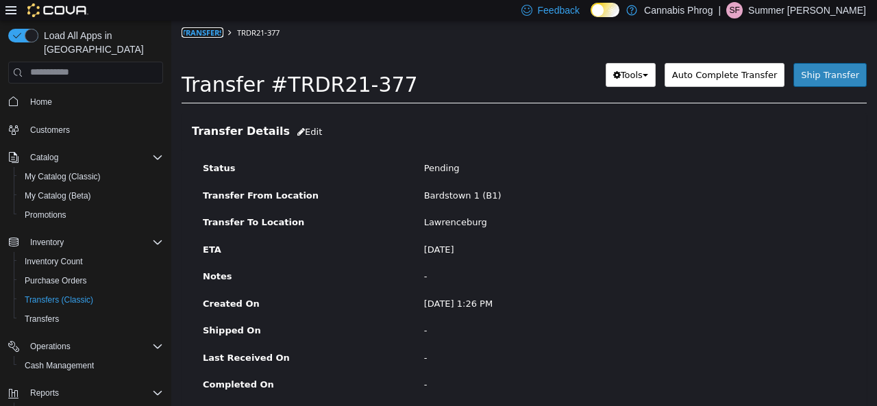
click at [201, 33] on link "Transfers" at bounding box center [203, 32] width 42 height 10
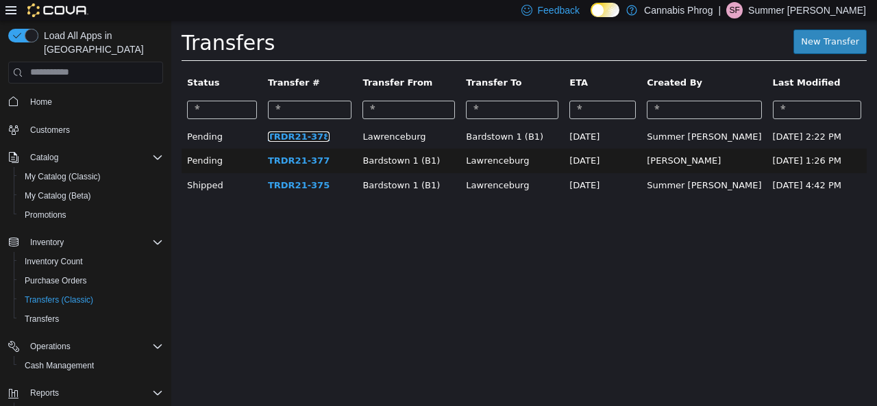
click at [291, 136] on link "TRDR21-378" at bounding box center [299, 136] width 62 height 10
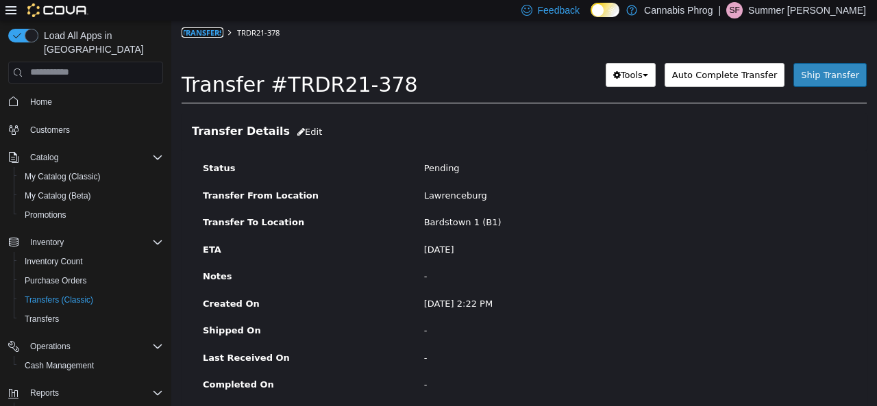
click at [207, 29] on link "Transfers" at bounding box center [203, 32] width 42 height 10
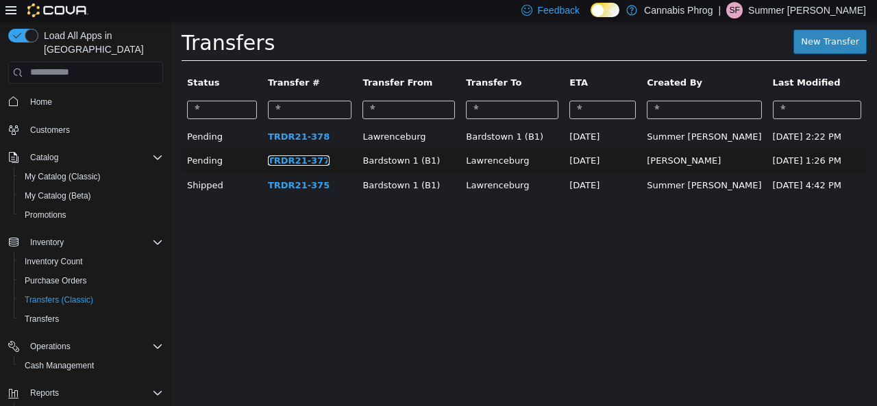
click at [274, 161] on link "TRDR21-377" at bounding box center [299, 160] width 62 height 10
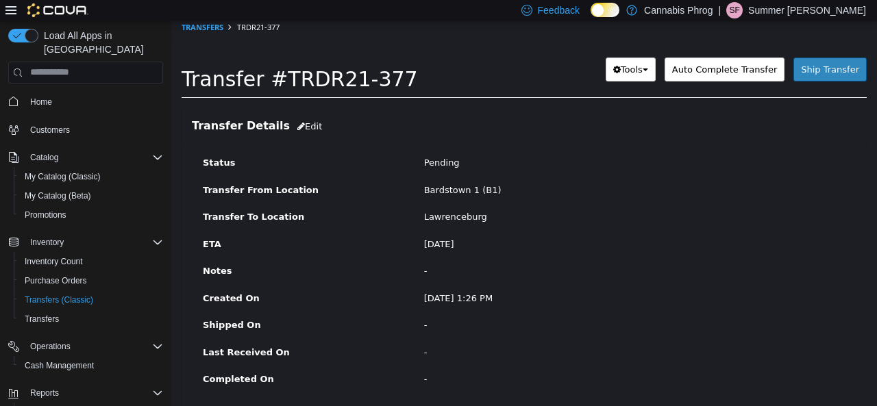
scroll to position [5, 0]
click at [208, 27] on link "Transfers" at bounding box center [203, 27] width 42 height 10
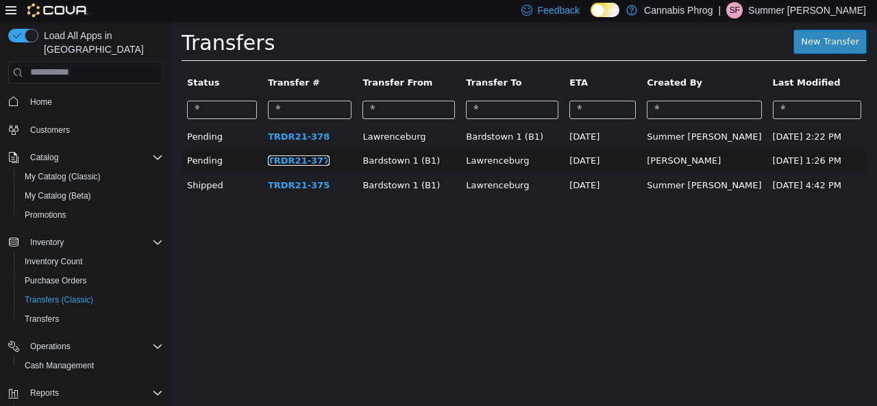
click at [284, 158] on link "TRDR21-377" at bounding box center [299, 160] width 62 height 10
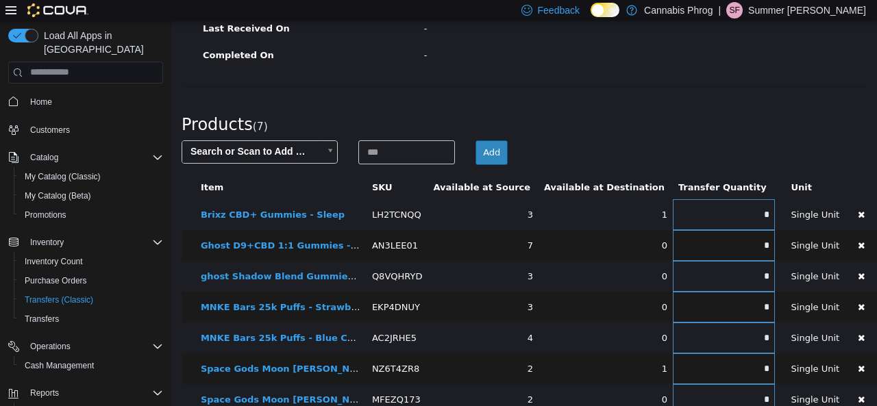
scroll to position [347, 0]
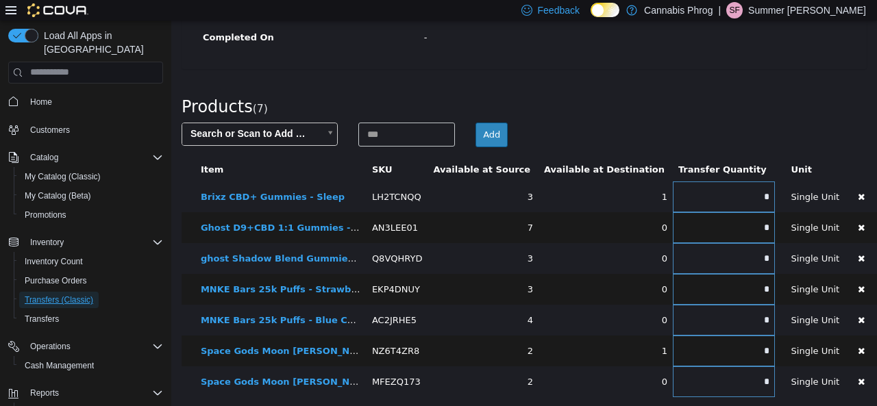
click at [70, 295] on span "Transfers (Classic)" at bounding box center [59, 300] width 69 height 11
click at [65, 295] on span "Transfers (Classic)" at bounding box center [59, 300] width 69 height 11
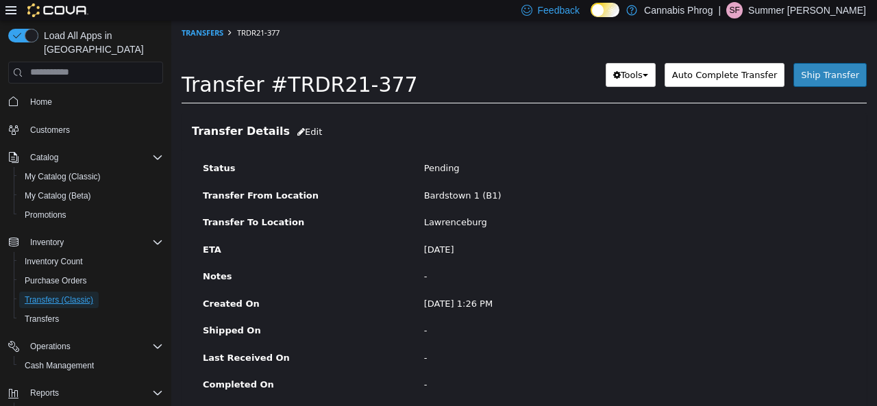
scroll to position [343, 0]
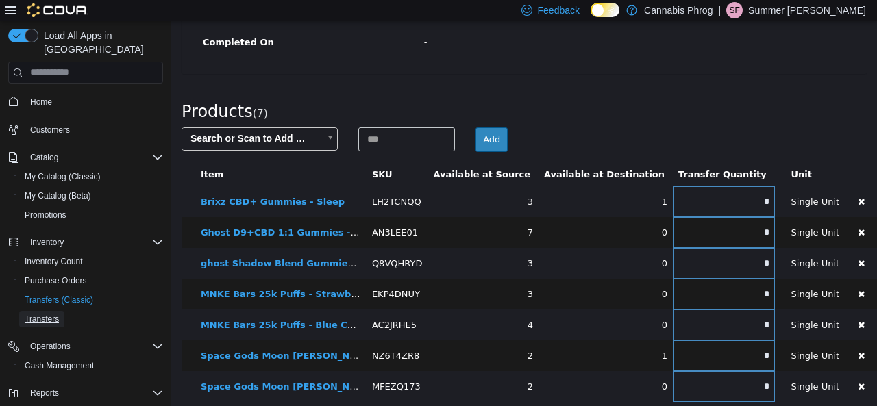
click at [53, 314] on span "Transfers" at bounding box center [42, 319] width 34 height 11
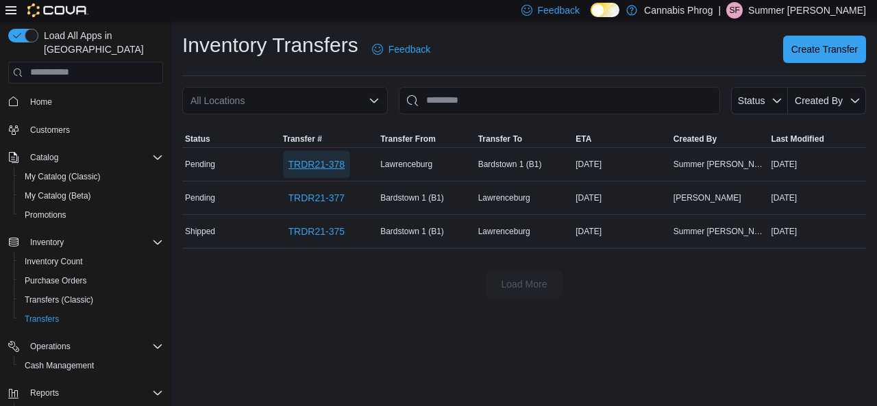
click at [311, 162] on span "TRDR21-378" at bounding box center [316, 165] width 56 height 14
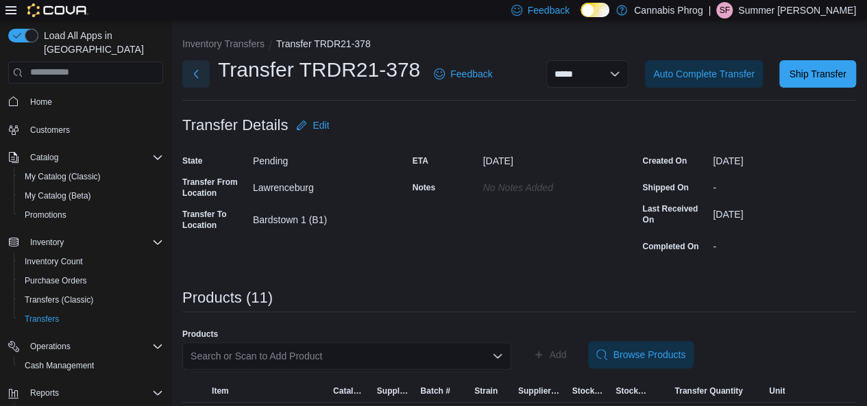
click at [206, 75] on button "Next" at bounding box center [195, 73] width 27 height 27
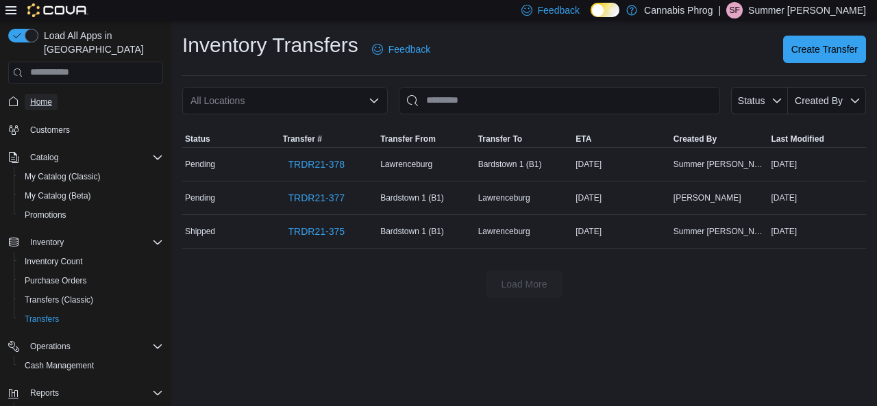
click at [41, 94] on span "Home" at bounding box center [41, 102] width 22 height 16
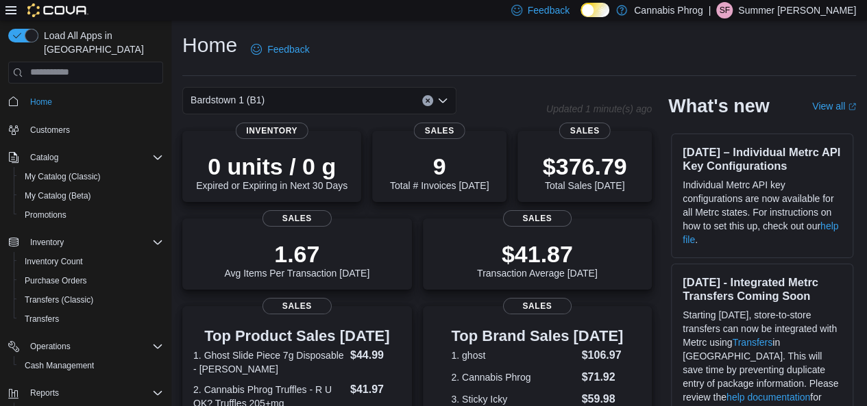
click at [444, 102] on icon "Open list of options" at bounding box center [443, 100] width 8 height 4
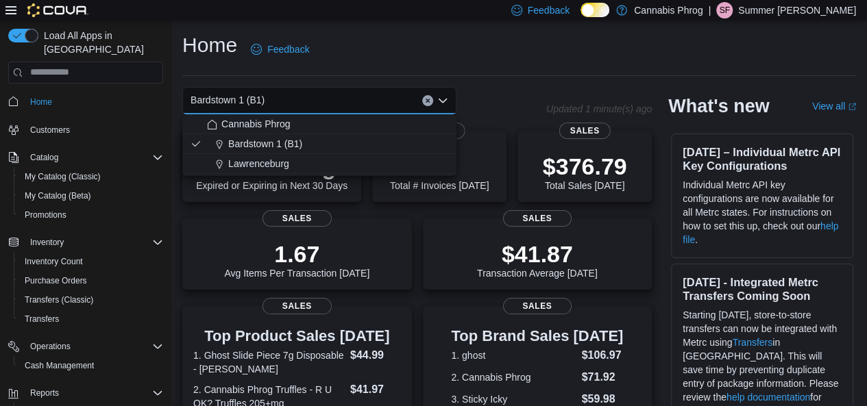
click at [355, 169] on div "Lawrenceburg" at bounding box center [327, 164] width 241 height 14
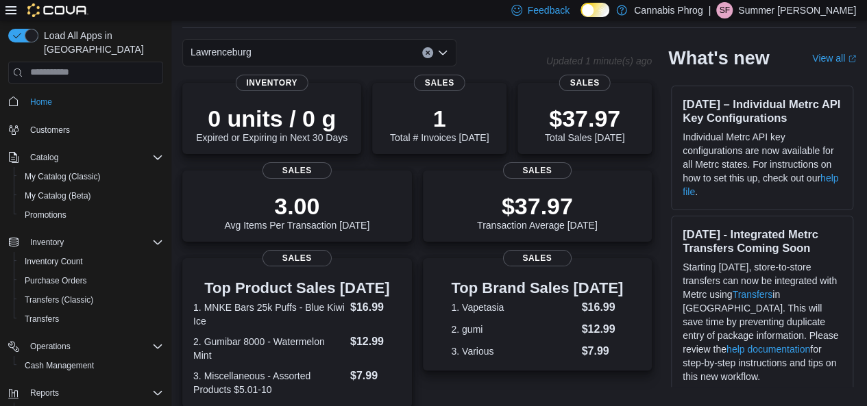
scroll to position [69, 0]
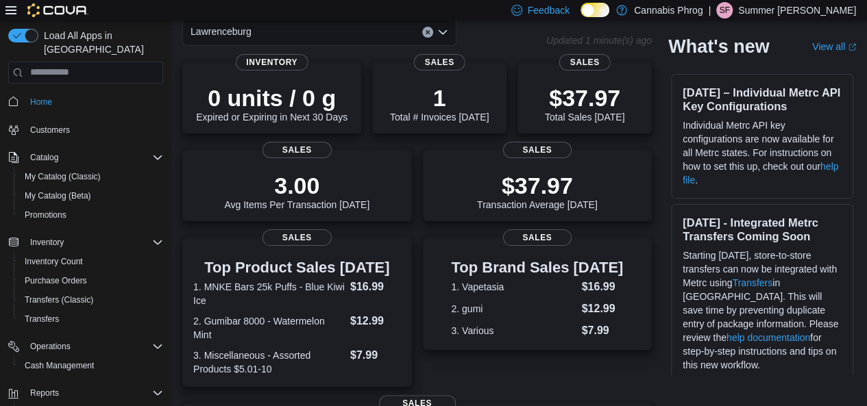
click at [444, 28] on icon "Open list of options" at bounding box center [442, 32] width 11 height 11
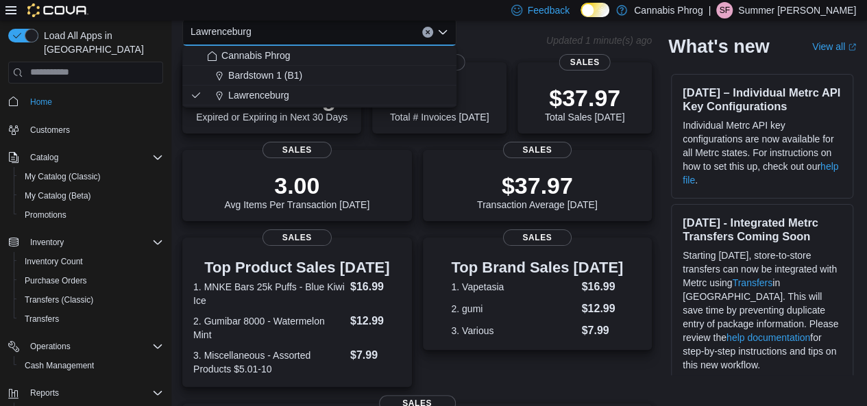
click at [318, 72] on div "Bardstown 1 (B1)" at bounding box center [327, 76] width 241 height 14
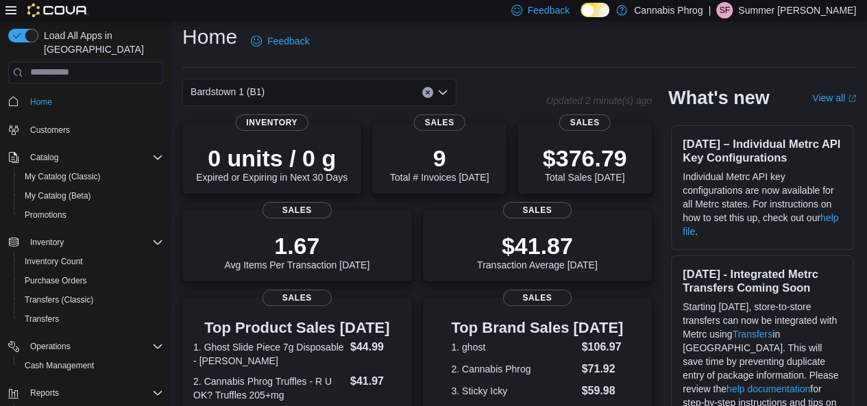
scroll to position [0, 0]
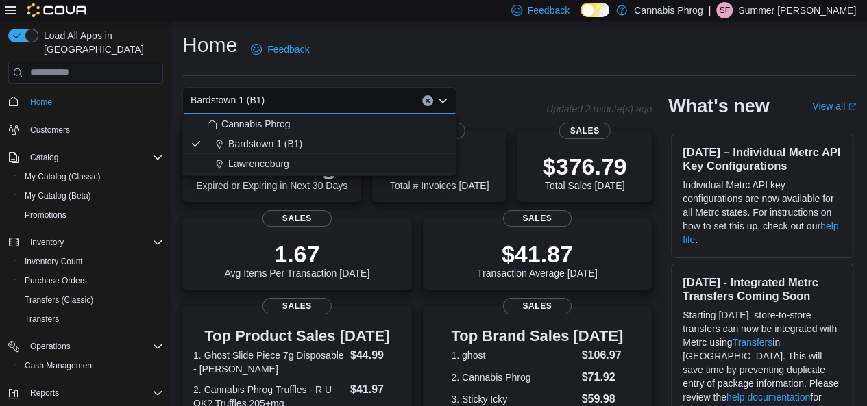
click at [354, 16] on div "Feedback Dark Mode Cannabis Phrog | SF Summer Frazier" at bounding box center [433, 10] width 867 height 21
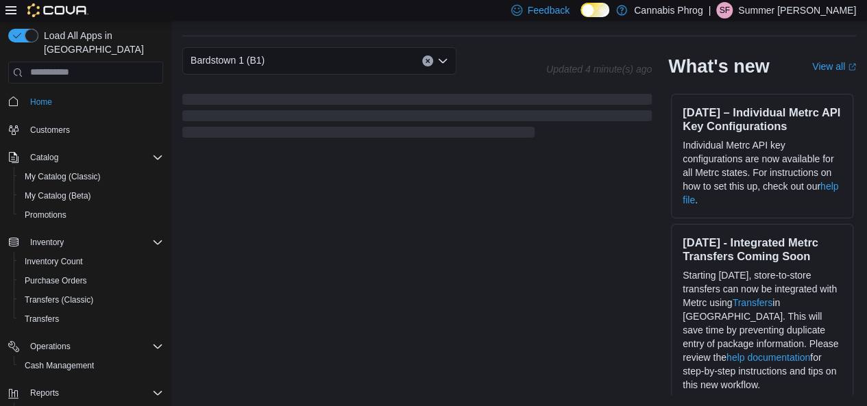
scroll to position [411, 0]
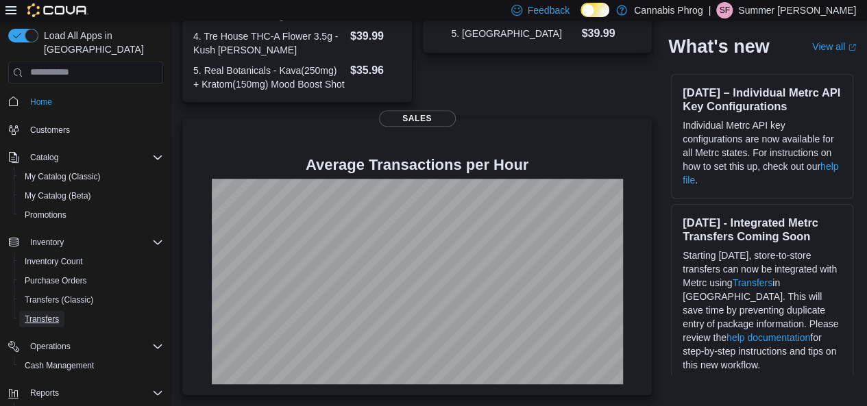
drag, startPoint x: 284, startPoint y: 188, endPoint x: 48, endPoint y: 304, distance: 262.6
click at [48, 314] on span "Transfers" at bounding box center [42, 319] width 34 height 11
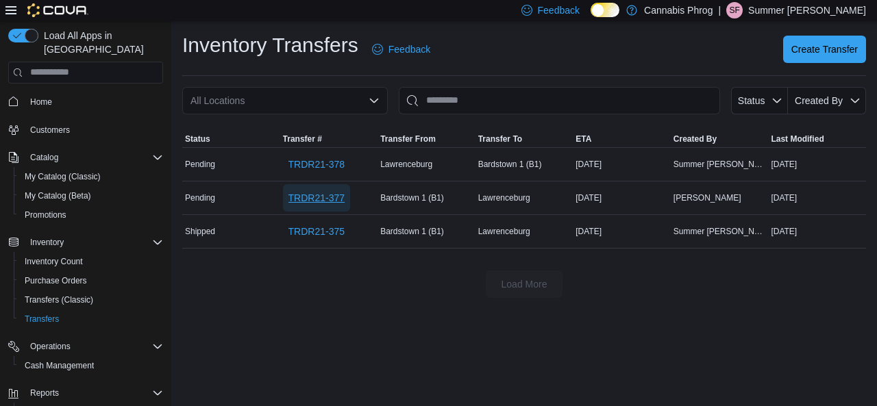
click at [295, 193] on span "TRDR21-377" at bounding box center [316, 198] width 56 height 14
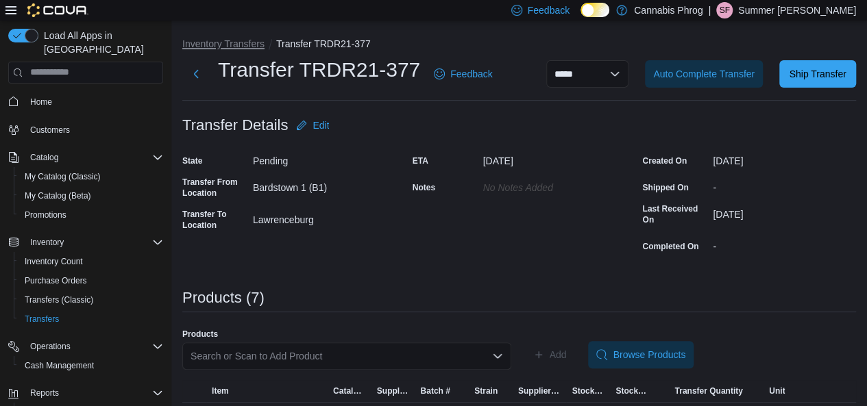
click at [237, 39] on button "Inventory Transfers" at bounding box center [223, 43] width 82 height 11
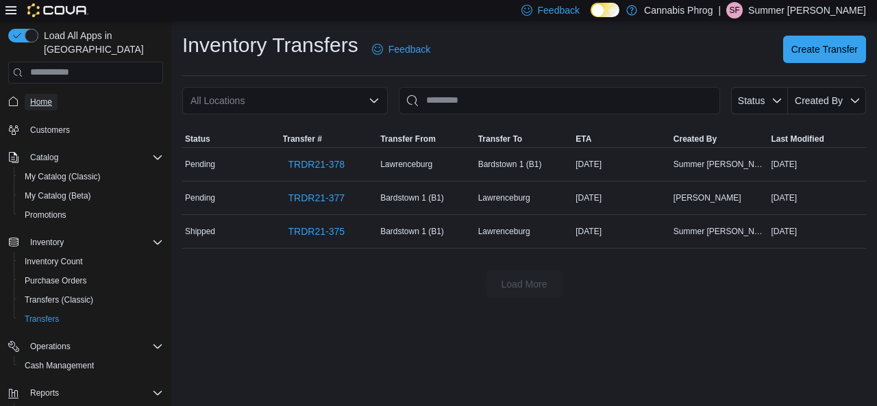
click at [45, 97] on span "Home" at bounding box center [41, 102] width 22 height 11
